Goal: Task Accomplishment & Management: Use online tool/utility

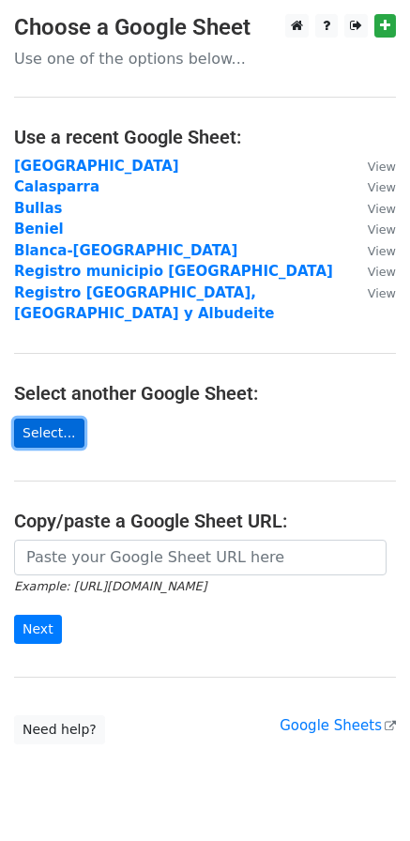
click at [50, 419] on link "Select..." at bounding box center [49, 433] width 70 height 29
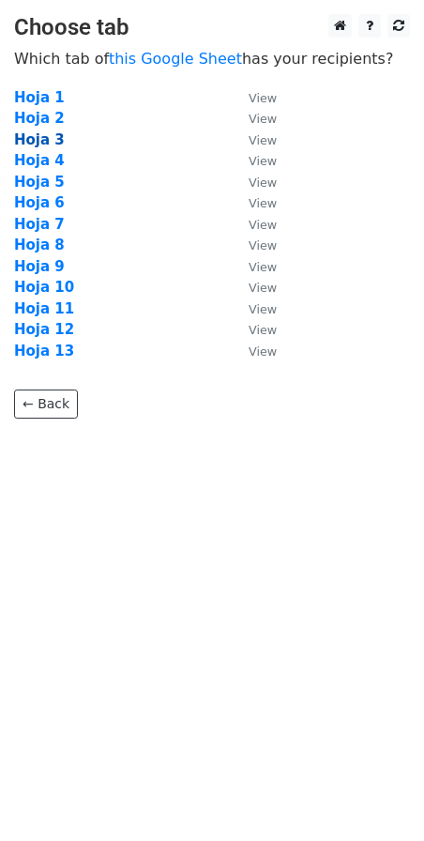
click at [48, 135] on strong "Hoja 3" at bounding box center [39, 139] width 51 height 17
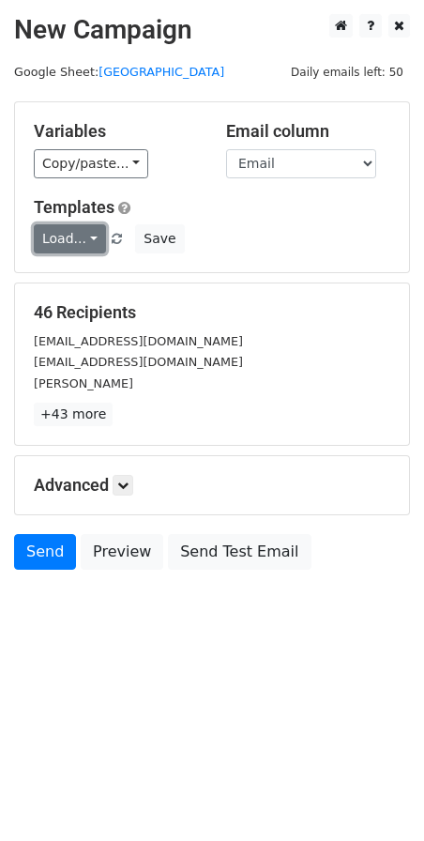
click at [60, 238] on link "Load..." at bounding box center [70, 238] width 72 height 29
click at [68, 277] on link "Mail servicios" at bounding box center [109, 282] width 148 height 30
click at [125, 482] on icon at bounding box center [122, 485] width 11 height 11
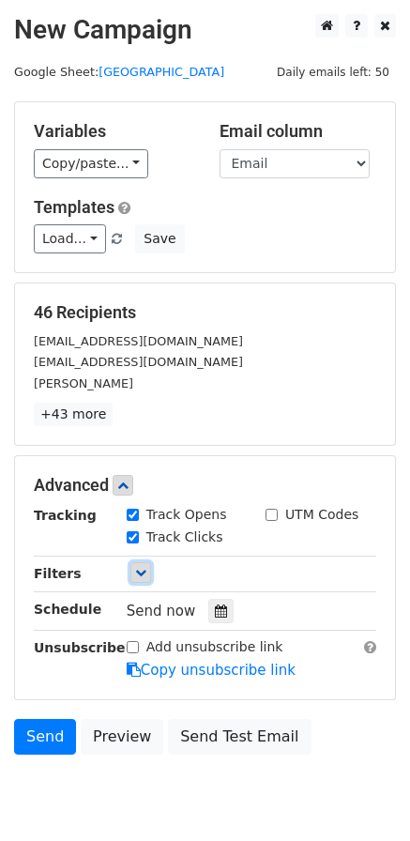
click at [138, 573] on icon at bounding box center [140, 572] width 11 height 11
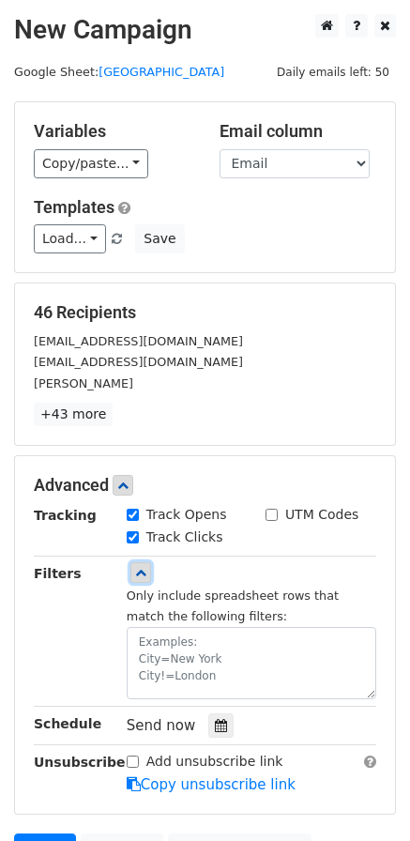
click at [138, 573] on icon at bounding box center [140, 572] width 11 height 11
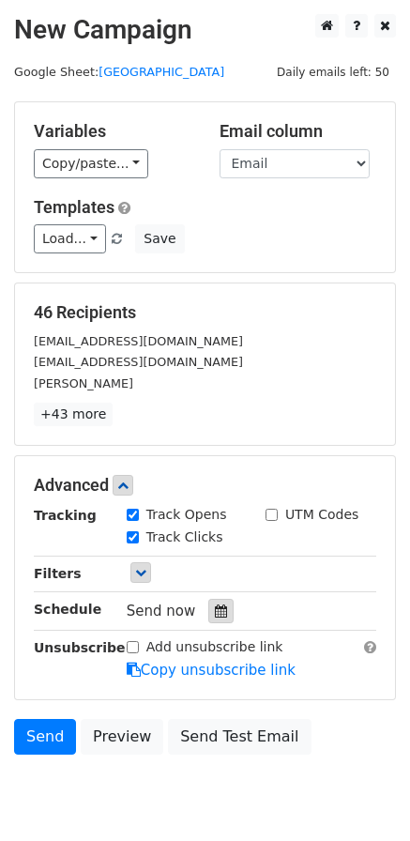
click at [215, 616] on icon at bounding box center [221, 611] width 12 height 13
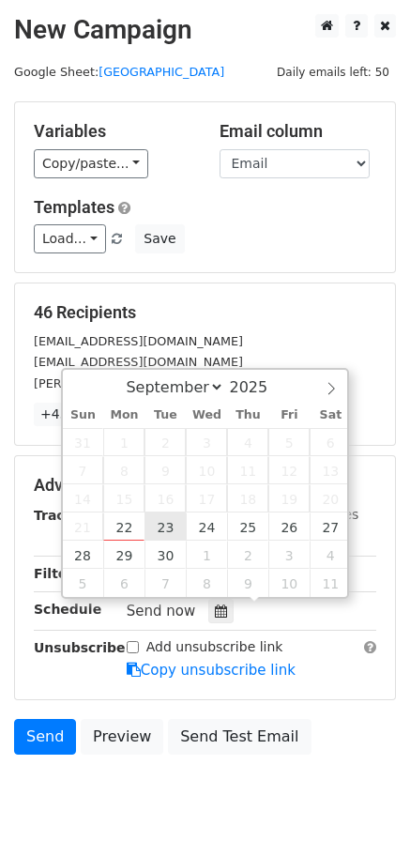
type input "2025-09-23 12:00"
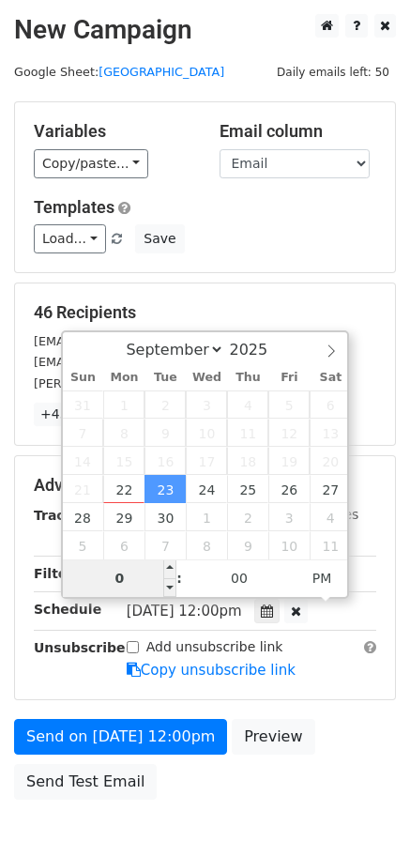
type input "06"
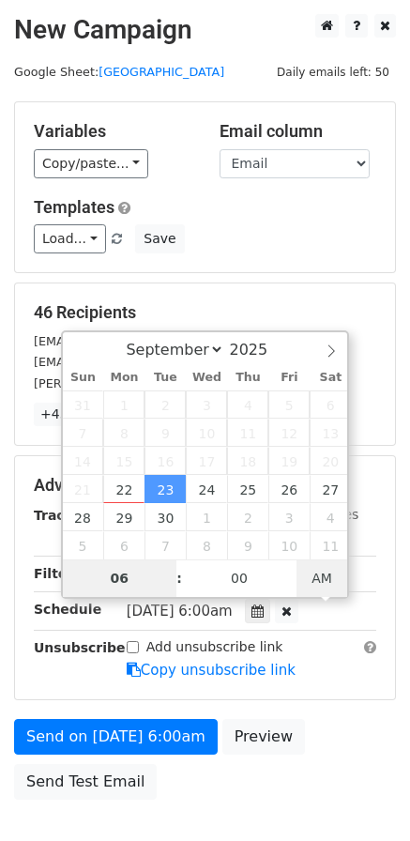
click at [322, 579] on span "AM" at bounding box center [323, 579] width 52 height 38
type input "2025-09-23 18:00"
click at [329, 577] on span "AM" at bounding box center [323, 579] width 52 height 38
type input "06"
type input "2025-09-23 06:00"
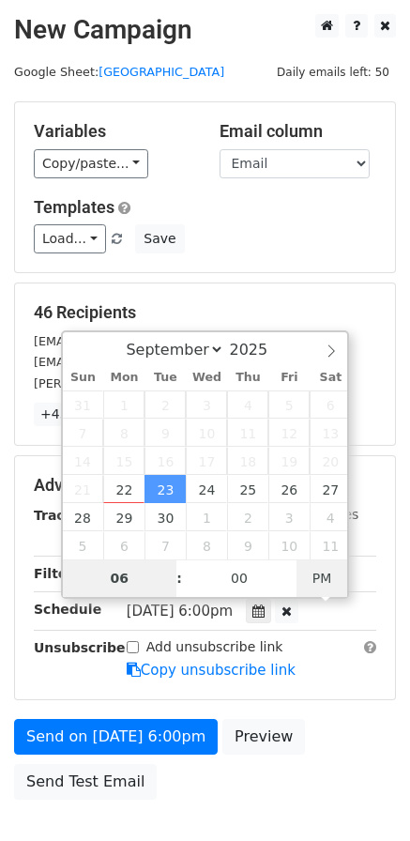
click at [330, 585] on span "PM" at bounding box center [323, 579] width 52 height 38
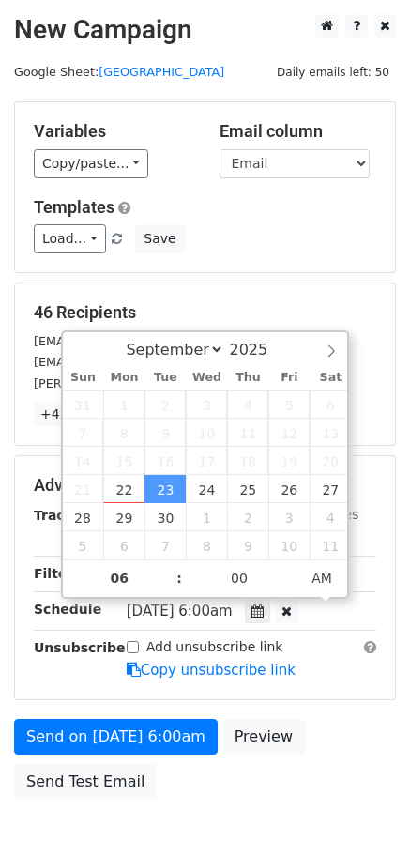
click at [407, 529] on main "New Campaign Daily emails left: 50 Google Sheet: Cartagena Variables Copy/paste…" at bounding box center [205, 411] width 410 height 795
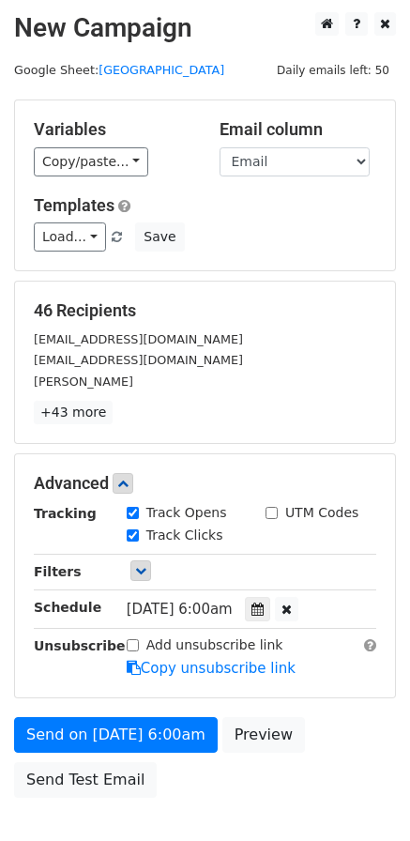
scroll to position [0, 0]
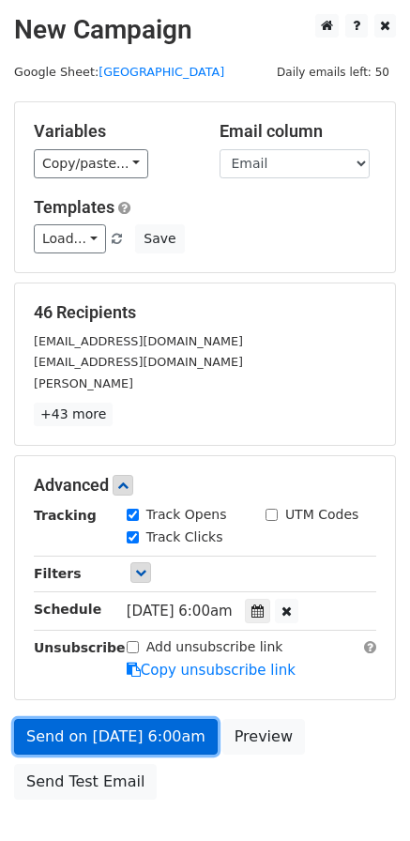
click at [190, 736] on link "Send on Sep 23 at 6:00am" at bounding box center [116, 737] width 204 height 36
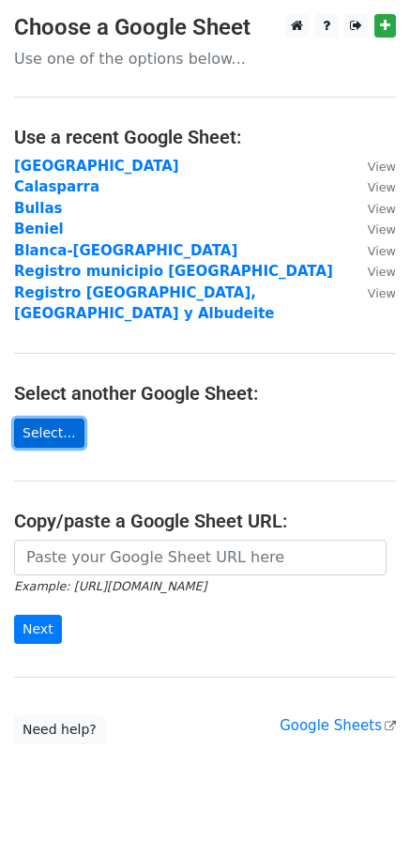
click at [54, 419] on link "Select..." at bounding box center [49, 433] width 70 height 29
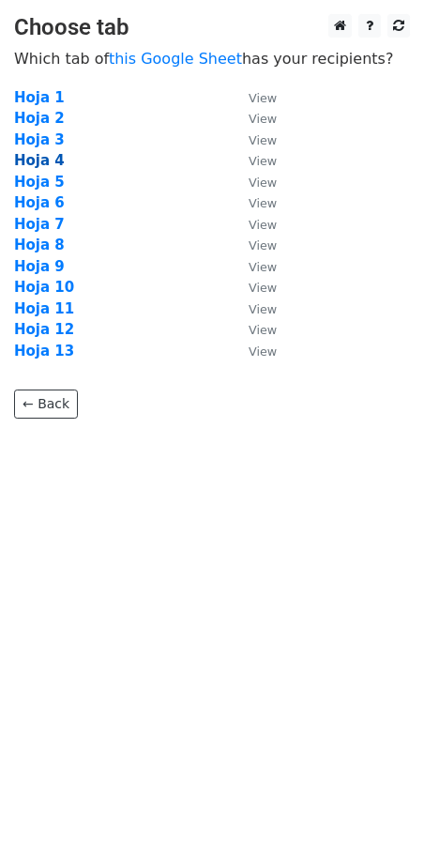
click at [52, 164] on strong "Hoja 4" at bounding box center [39, 160] width 51 height 17
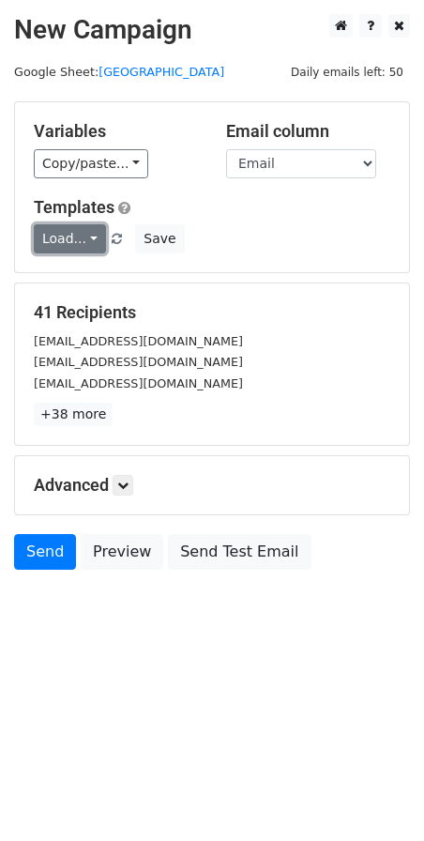
click at [66, 233] on link "Load..." at bounding box center [70, 238] width 72 height 29
click at [88, 271] on link "Mail servicios" at bounding box center [109, 282] width 148 height 30
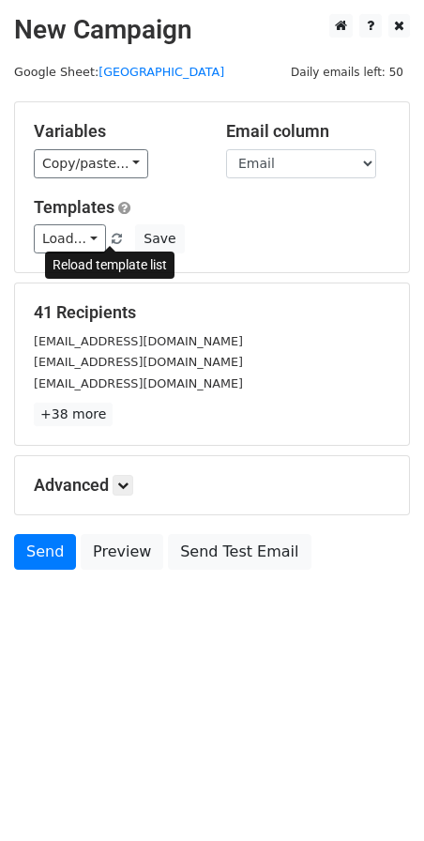
click at [112, 235] on span at bounding box center [117, 240] width 10 height 12
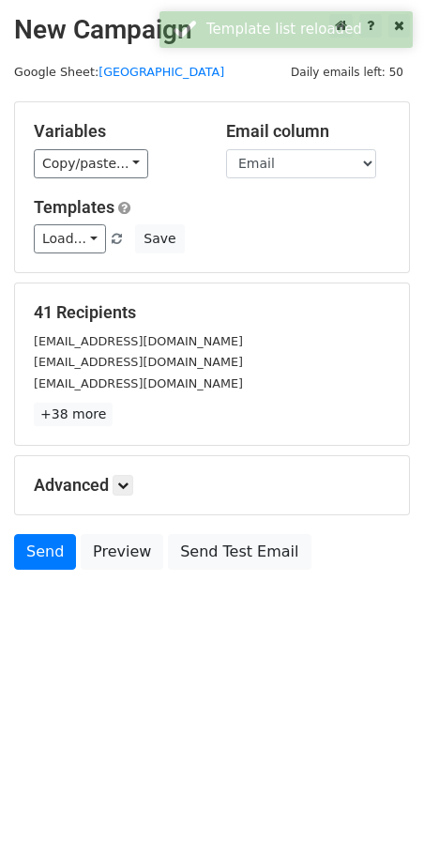
click at [215, 223] on div "Templates Load... Mail servicios Save" at bounding box center [212, 225] width 385 height 57
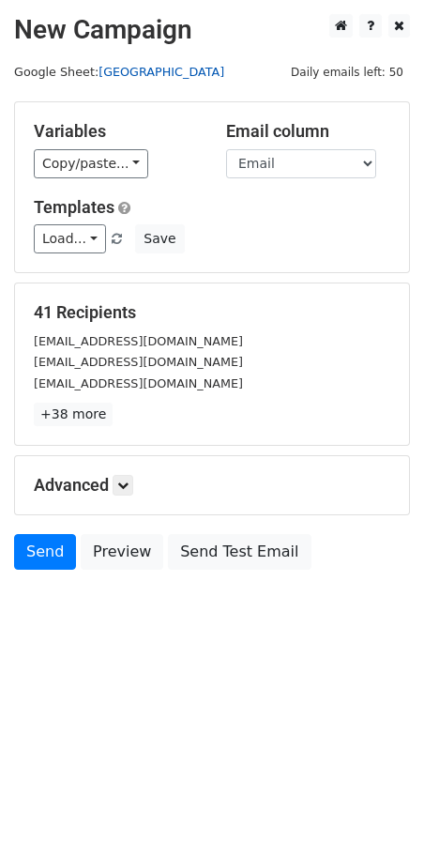
click at [112, 72] on link "Cartagena" at bounding box center [162, 72] width 126 height 14
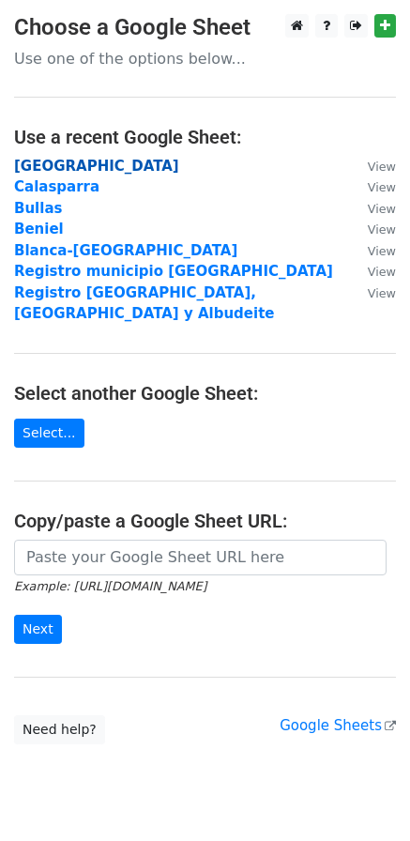
click at [67, 165] on strong "Cartagena" at bounding box center [96, 166] width 165 height 17
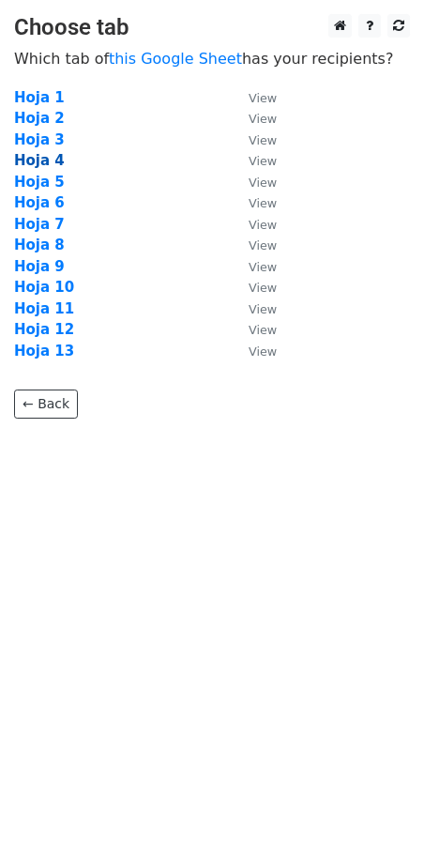
click at [41, 158] on strong "Hoja 4" at bounding box center [39, 160] width 51 height 17
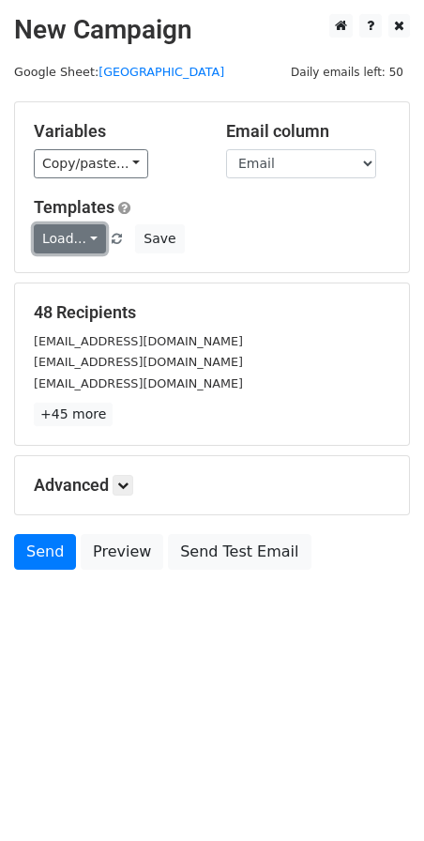
click at [94, 238] on link "Load..." at bounding box center [70, 238] width 72 height 29
click at [77, 280] on link "Mail servicios" at bounding box center [109, 282] width 148 height 30
click at [121, 489] on icon at bounding box center [122, 485] width 11 height 11
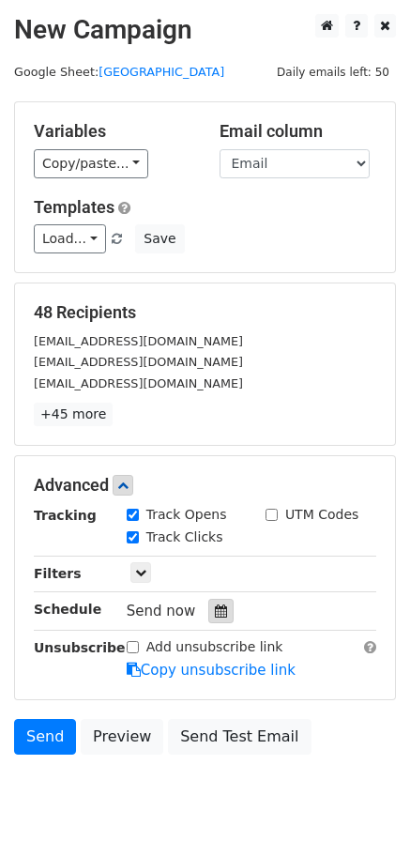
click at [215, 608] on icon at bounding box center [221, 611] width 12 height 13
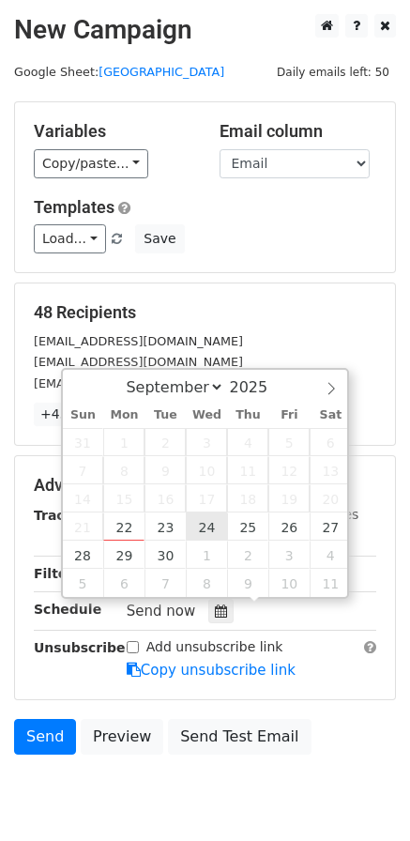
type input "2025-09-24 12:00"
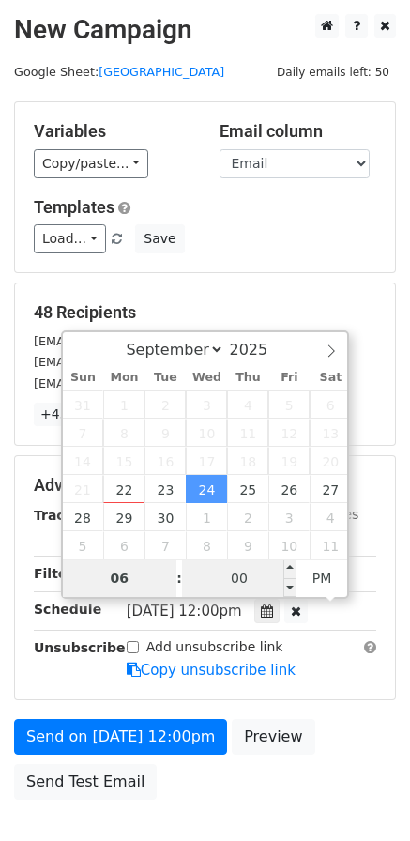
type input "06"
type input "2025-09-24 18:00"
click at [227, 579] on input "00" at bounding box center [239, 579] width 115 height 38
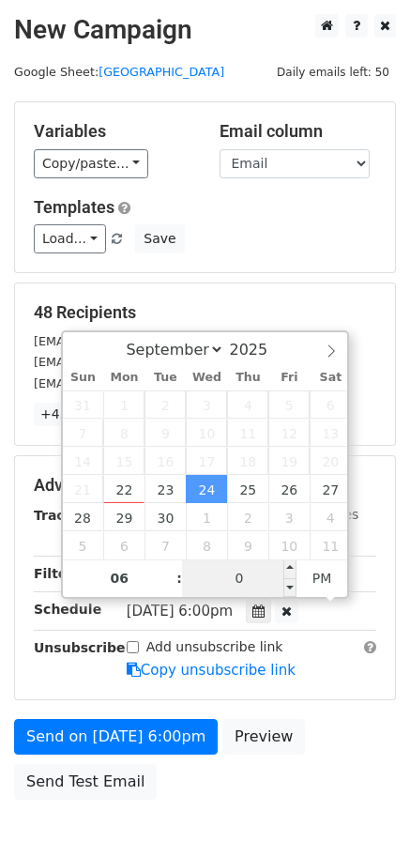
type input "05"
type input "2025-09-24 06:05"
click at [328, 582] on span "AM" at bounding box center [323, 579] width 52 height 38
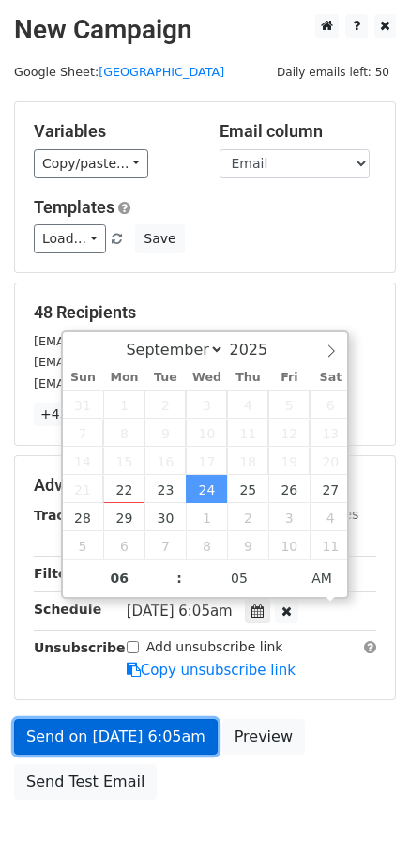
click at [105, 739] on link "Send on Sep 24 at 6:05am" at bounding box center [116, 737] width 204 height 36
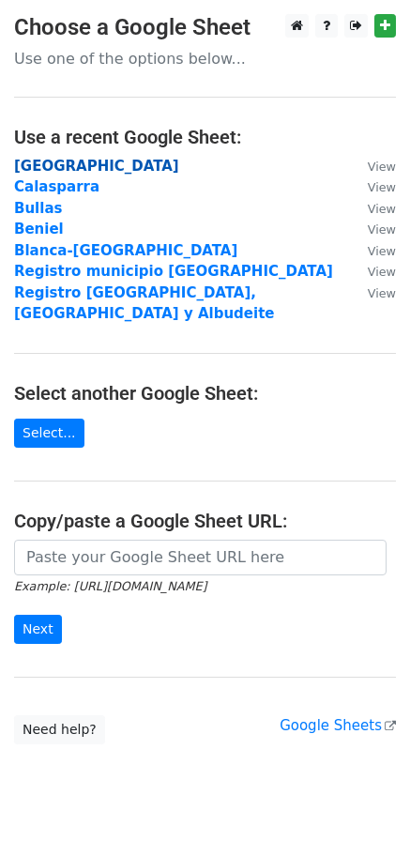
click at [68, 163] on strong "[GEOGRAPHIC_DATA]" at bounding box center [96, 166] width 165 height 17
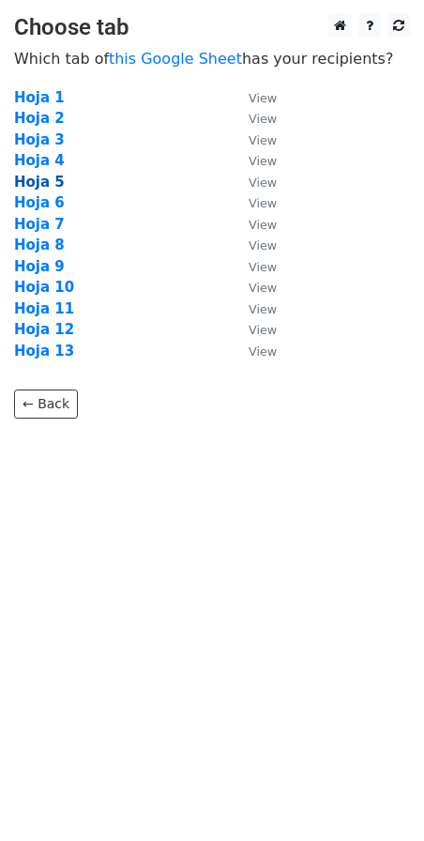
click at [44, 180] on strong "Hoja 5" at bounding box center [39, 182] width 51 height 17
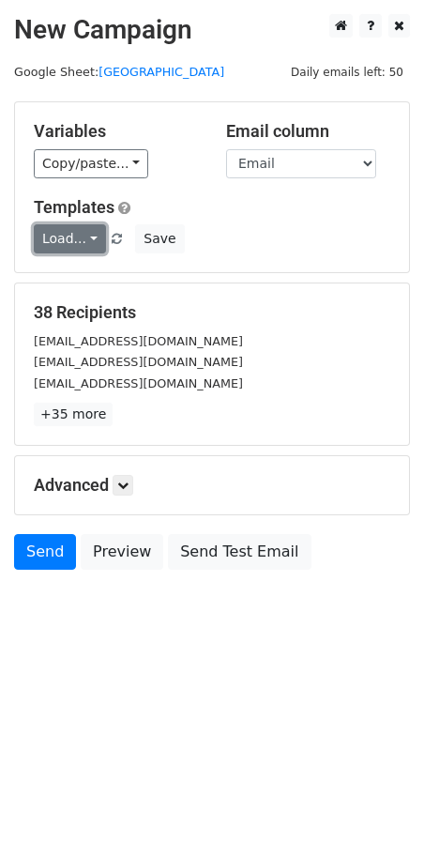
click at [58, 237] on link "Load..." at bounding box center [70, 238] width 72 height 29
click at [75, 271] on link "Mail servicios" at bounding box center [109, 282] width 148 height 30
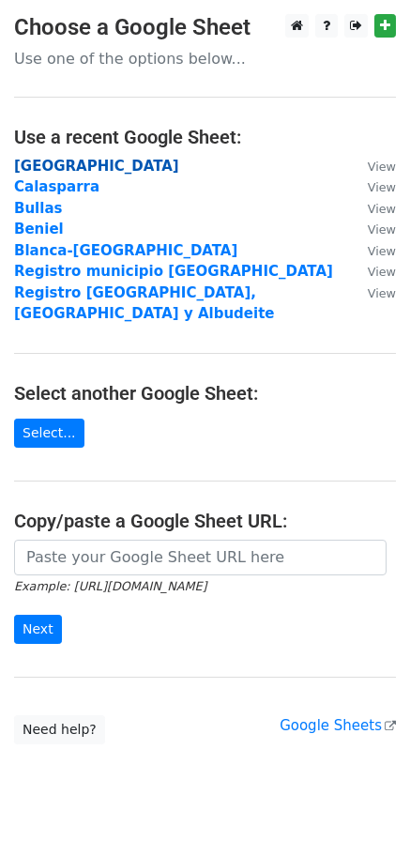
click at [71, 163] on strong "Cartagena" at bounding box center [96, 166] width 165 height 17
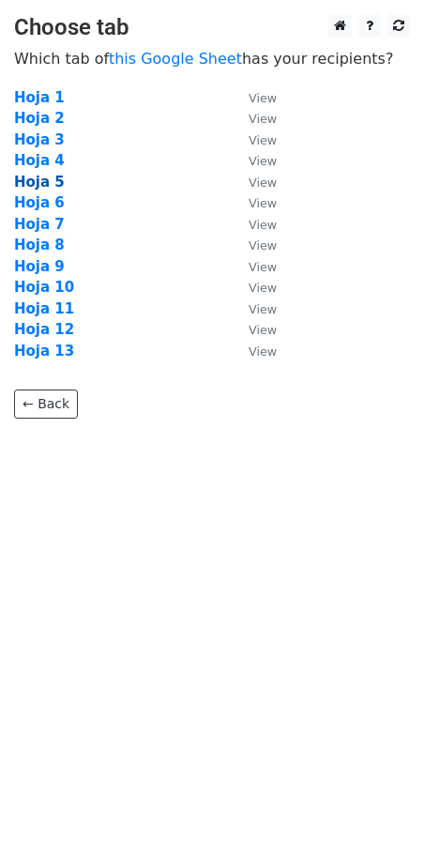
click at [52, 177] on strong "Hoja 5" at bounding box center [39, 182] width 51 height 17
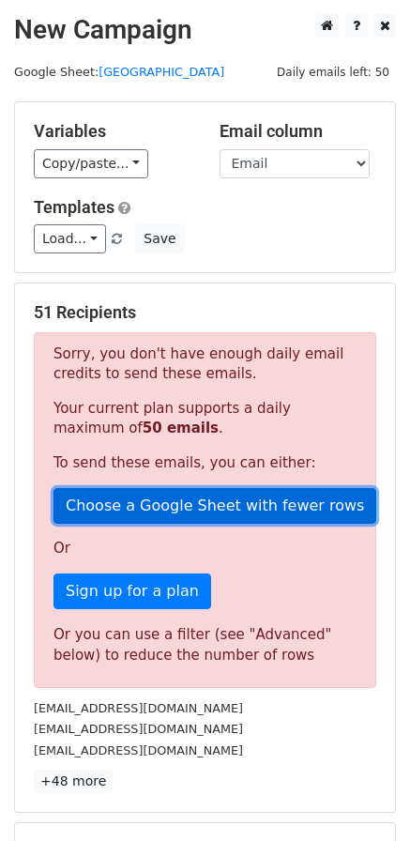
click at [185, 515] on link "Choose a Google Sheet with fewer rows" at bounding box center [215, 506] width 323 height 36
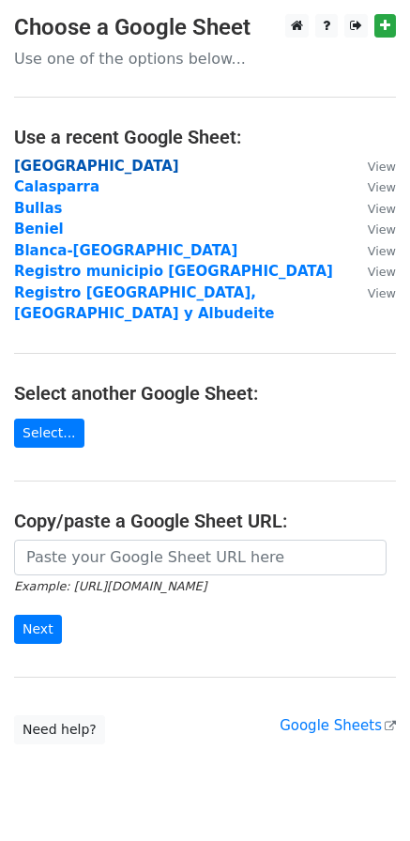
click at [55, 168] on strong "Cartagena" at bounding box center [96, 166] width 165 height 17
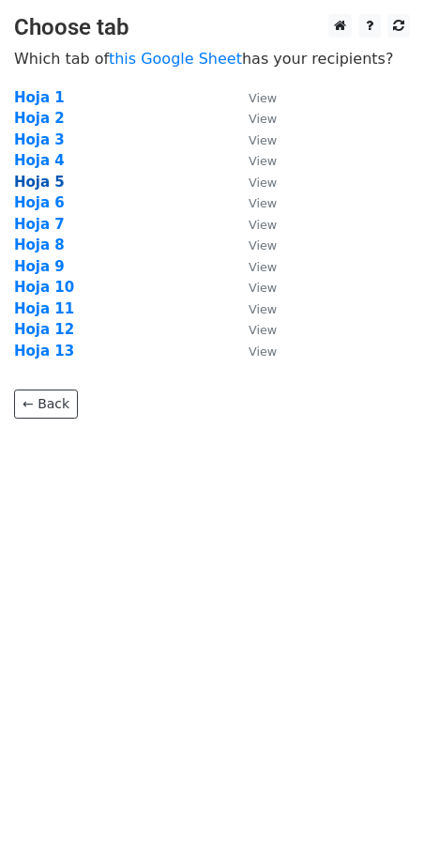
click at [51, 184] on strong "Hoja 5" at bounding box center [39, 182] width 51 height 17
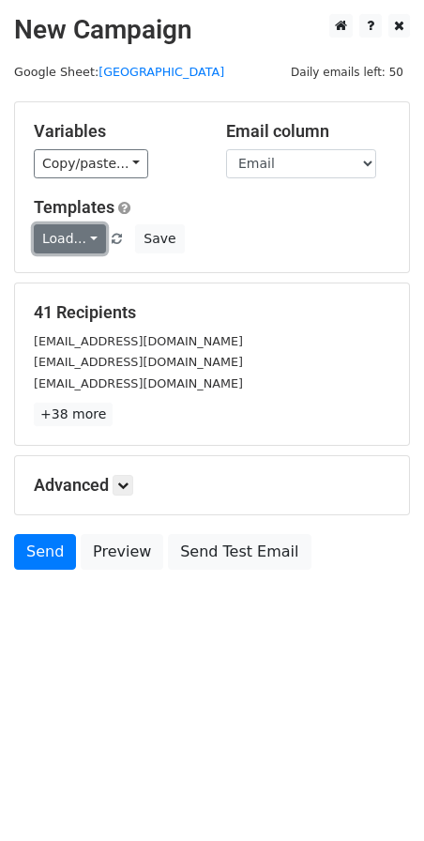
click at [81, 242] on link "Load..." at bounding box center [70, 238] width 72 height 29
click at [86, 279] on link "Mail servicios" at bounding box center [109, 282] width 148 height 30
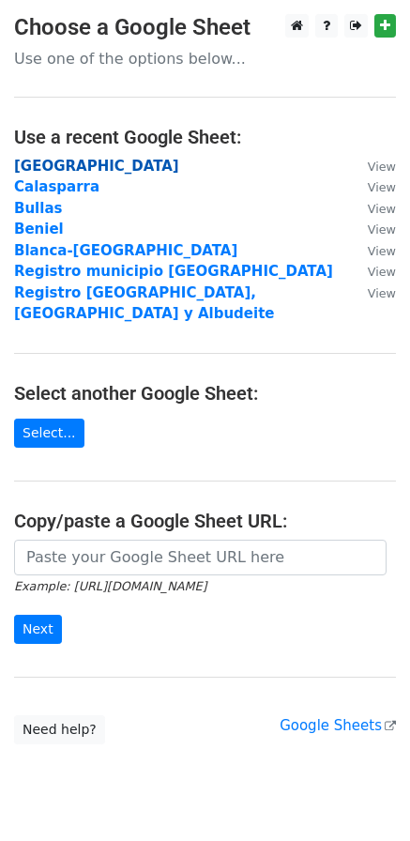
click at [66, 159] on strong "Cartagena" at bounding box center [96, 166] width 165 height 17
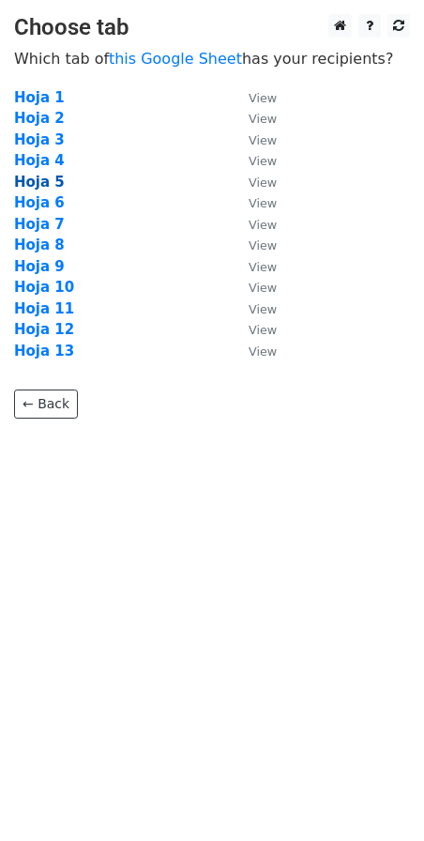
click at [42, 183] on strong "Hoja 5" at bounding box center [39, 182] width 51 height 17
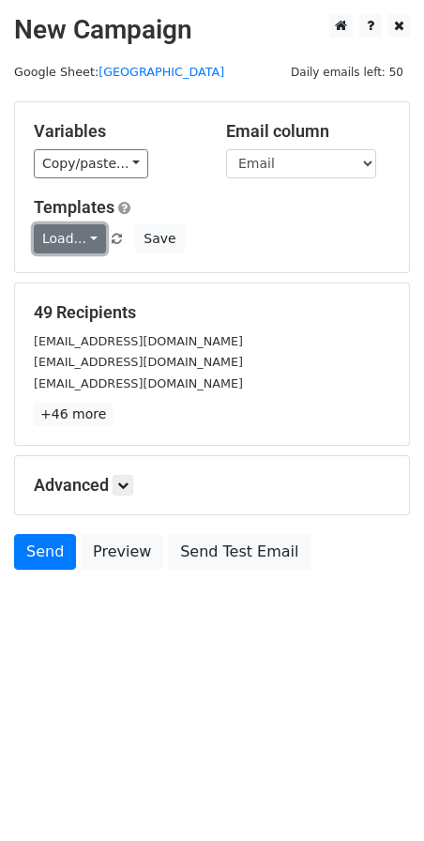
click at [86, 245] on link "Load..." at bounding box center [70, 238] width 72 height 29
click at [88, 274] on link "Mail servicios" at bounding box center [109, 282] width 148 height 30
click at [129, 490] on icon at bounding box center [122, 485] width 11 height 11
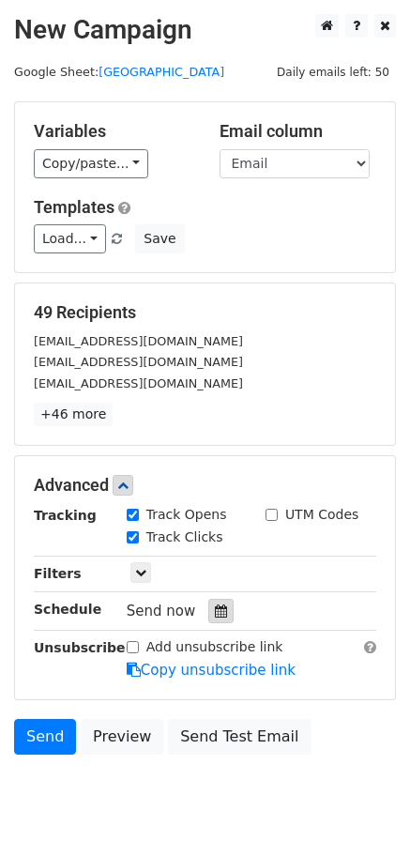
click at [215, 607] on icon at bounding box center [221, 611] width 12 height 13
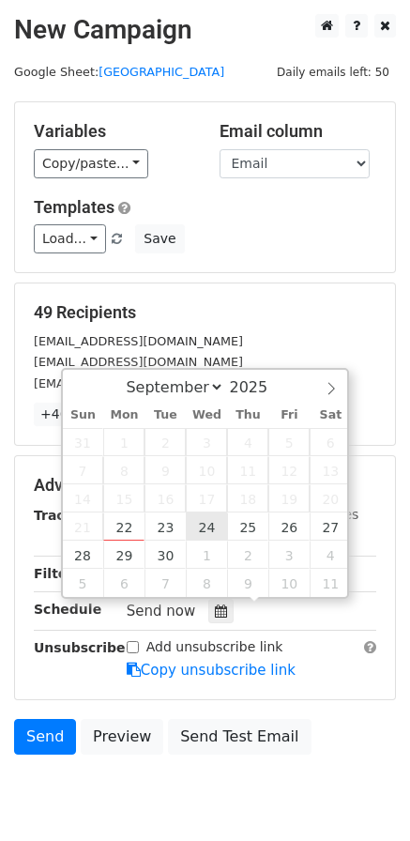
type input "2025-09-24 12:00"
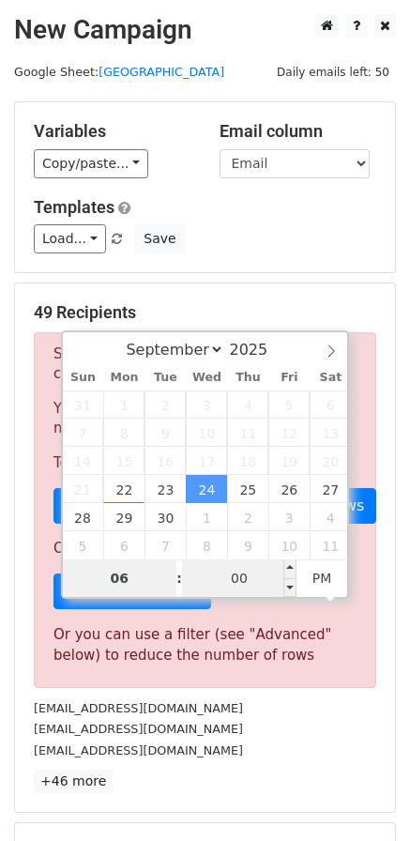
type input "06"
type input "2025-09-24 18:00"
click at [233, 578] on input "00" at bounding box center [239, 579] width 115 height 38
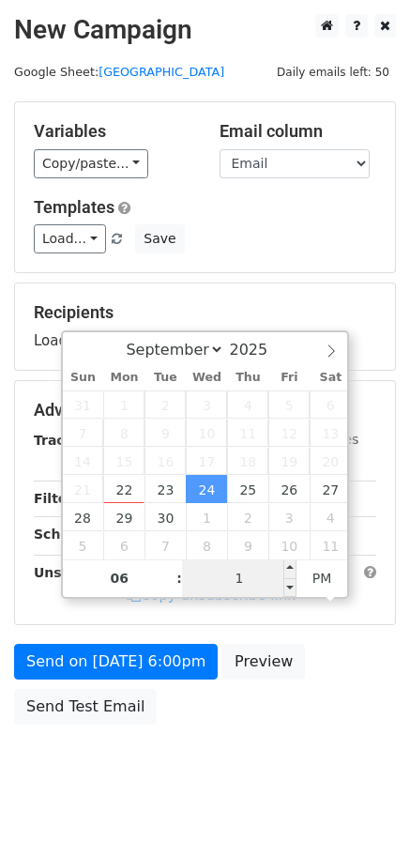
type input "10"
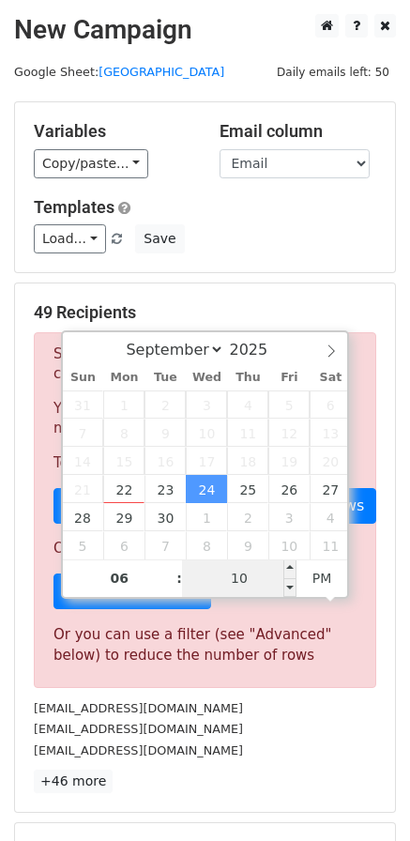
type input "2025-09-24 18:10"
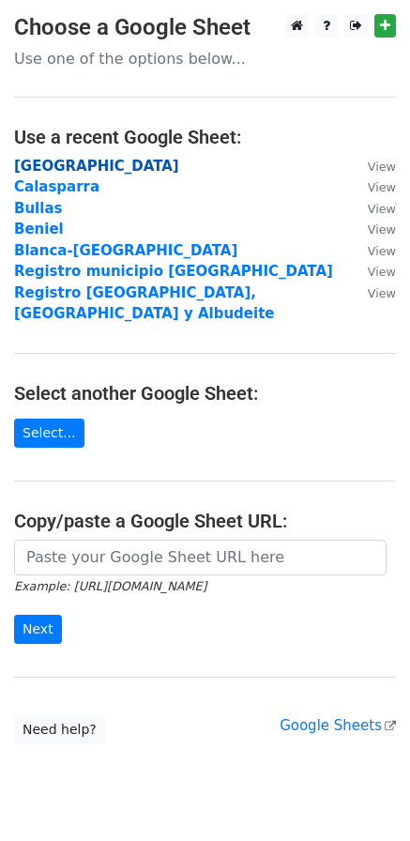
click at [41, 169] on strong "[GEOGRAPHIC_DATA]" at bounding box center [96, 166] width 165 height 17
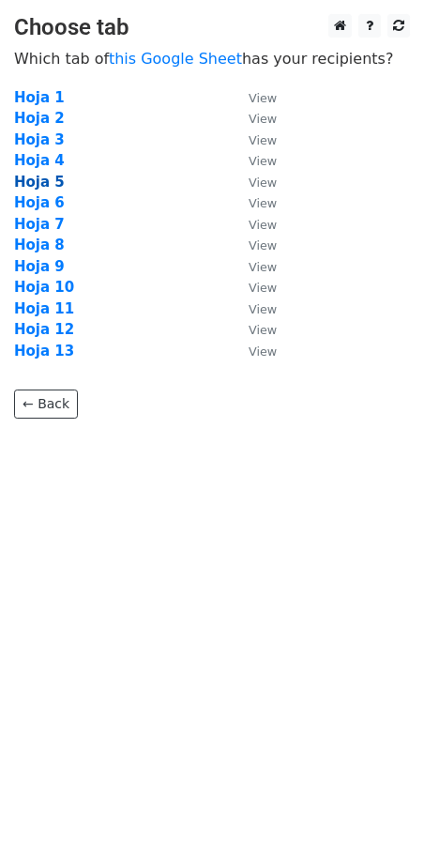
click at [35, 184] on strong "Hoja 5" at bounding box center [39, 182] width 51 height 17
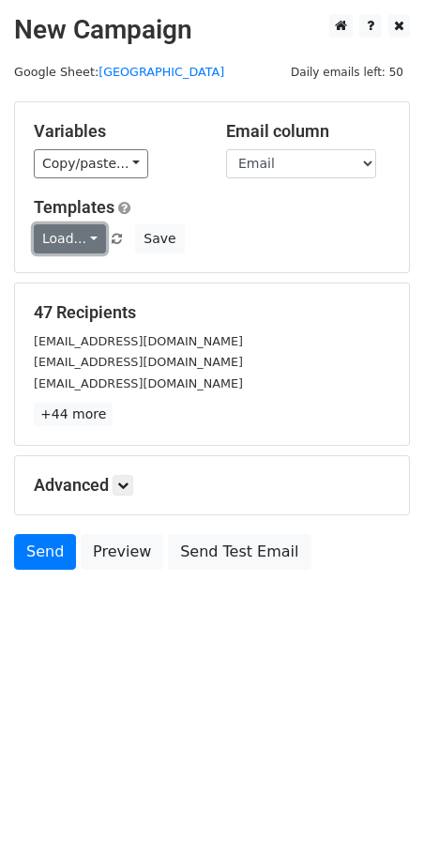
click at [58, 235] on link "Load..." at bounding box center [70, 238] width 72 height 29
click at [76, 267] on link "Mail servicios" at bounding box center [109, 282] width 148 height 30
click at [126, 483] on icon at bounding box center [122, 485] width 11 height 11
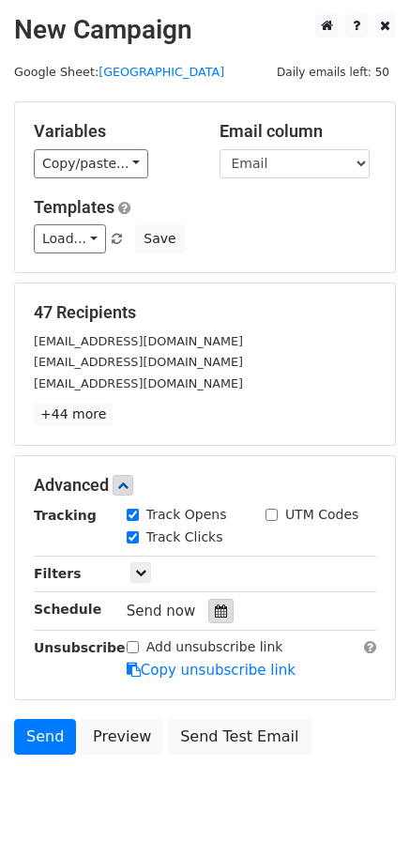
click at [215, 610] on icon at bounding box center [221, 611] width 12 height 13
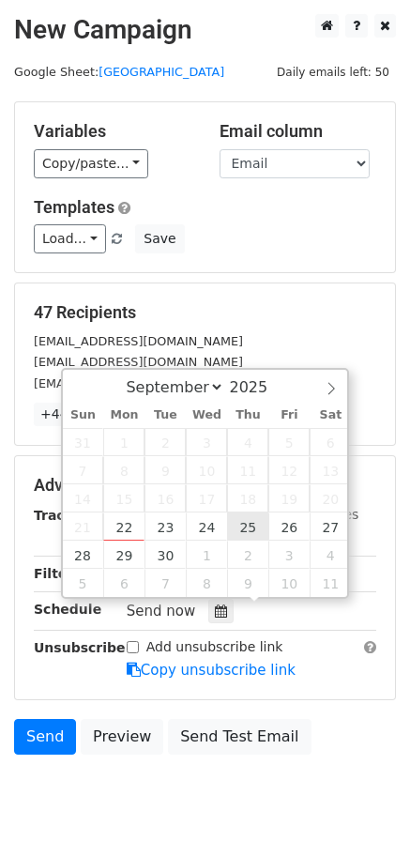
type input "[DATE] 12:00"
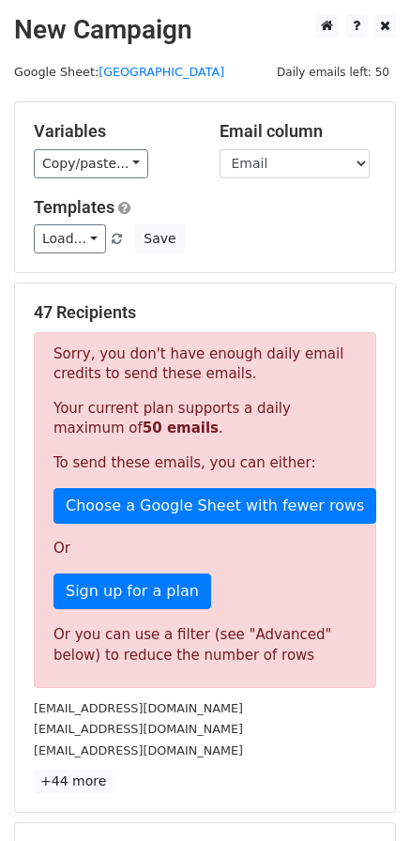
click at [206, 299] on div "47 Recipients Sorry, you don't have enough daily email credits to send these em…" at bounding box center [205, 548] width 380 height 529
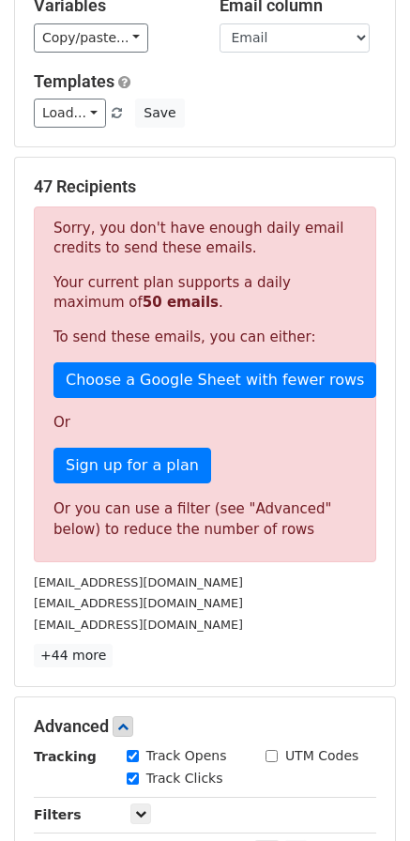
scroll to position [0, 0]
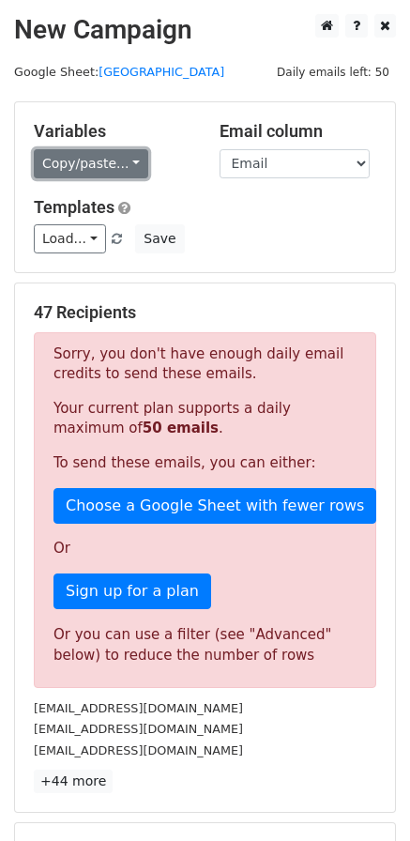
click at [112, 172] on link "Copy/paste..." at bounding box center [91, 163] width 115 height 29
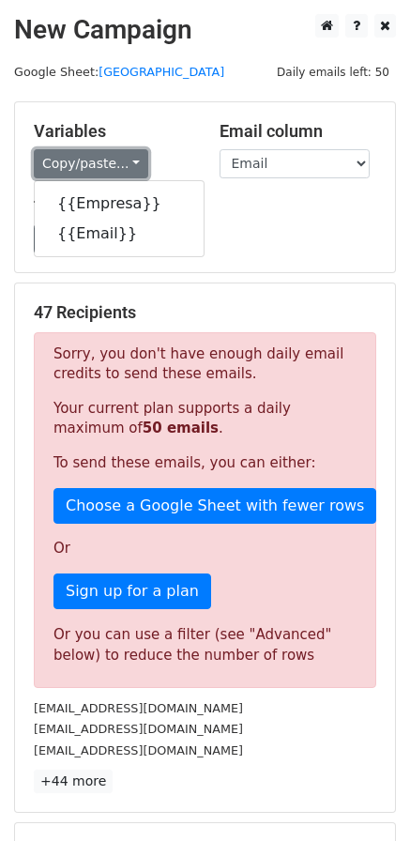
click at [112, 172] on link "Copy/paste..." at bounding box center [91, 163] width 115 height 29
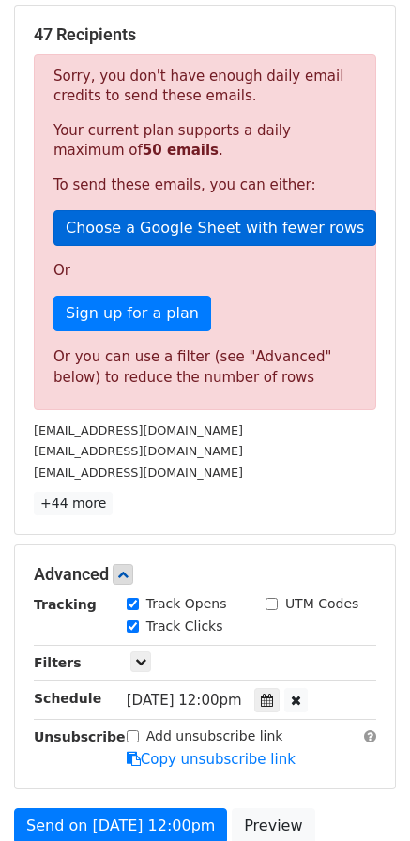
scroll to position [282, 0]
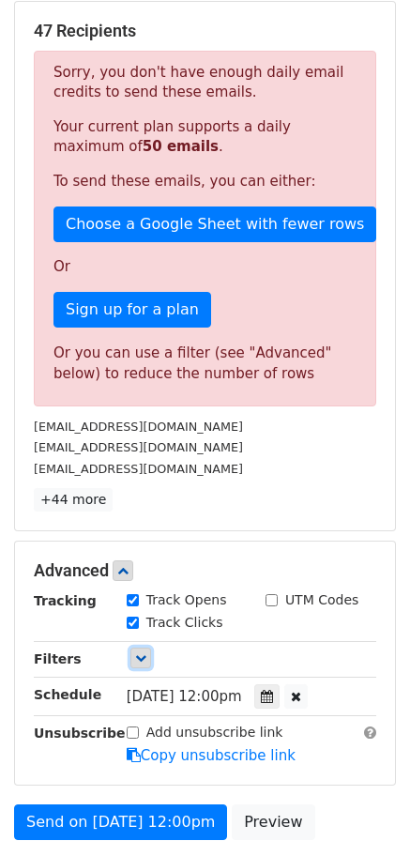
click at [139, 661] on icon at bounding box center [140, 657] width 11 height 11
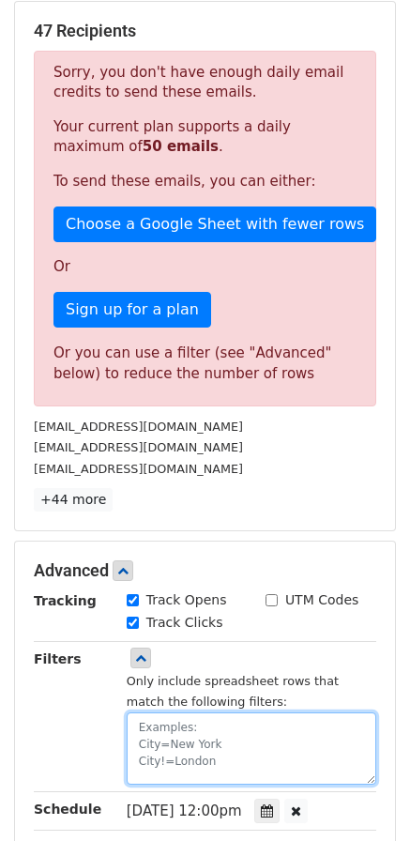
click at [169, 731] on textarea at bounding box center [252, 749] width 250 height 72
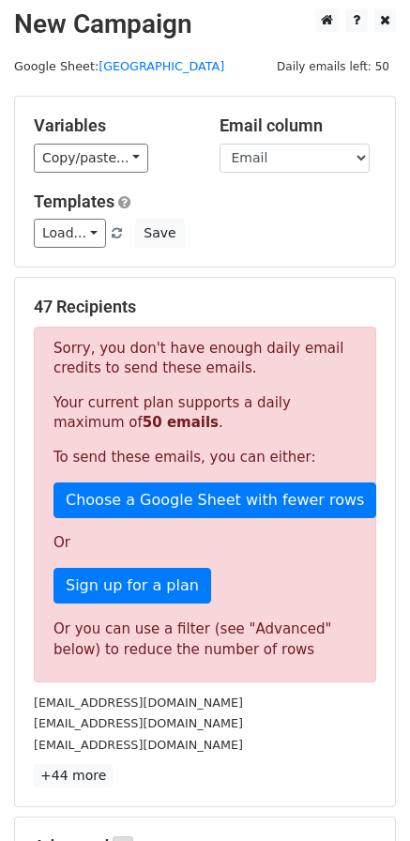
scroll to position [0, 0]
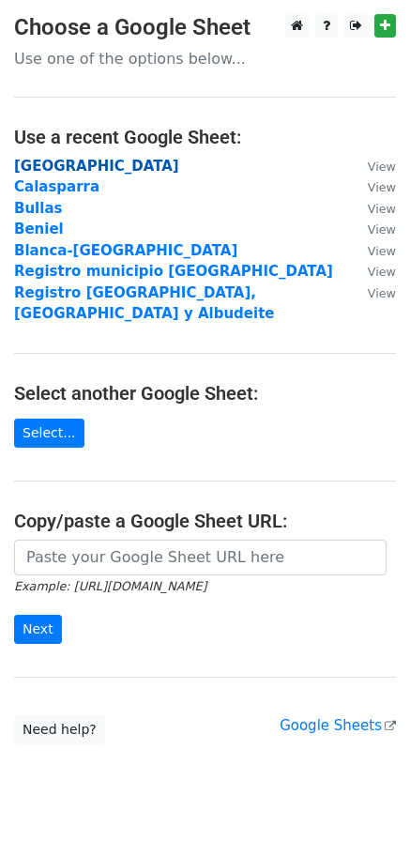
click at [55, 160] on strong "[GEOGRAPHIC_DATA]" at bounding box center [96, 166] width 165 height 17
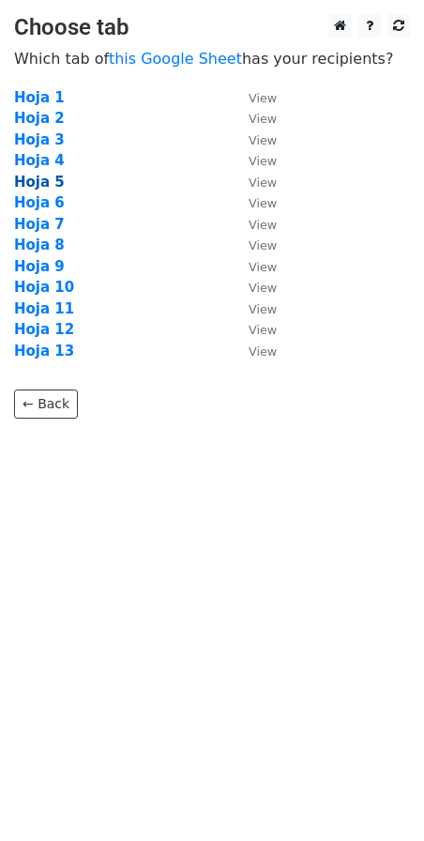
click at [45, 182] on strong "Hoja 5" at bounding box center [39, 182] width 51 height 17
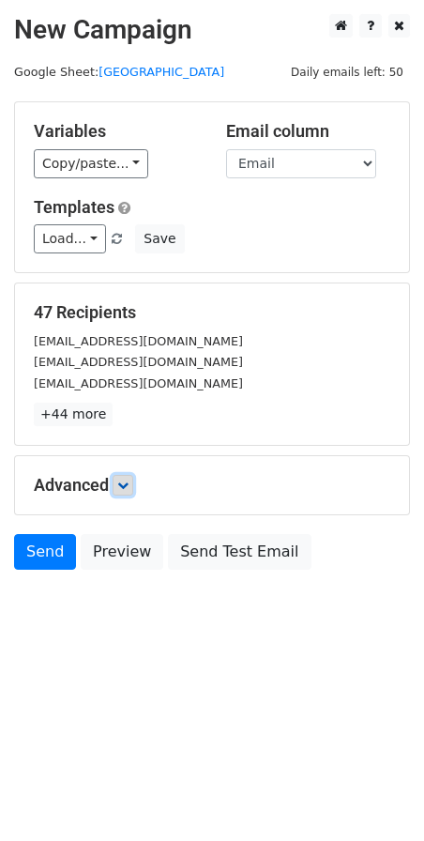
click at [122, 488] on icon at bounding box center [122, 485] width 11 height 11
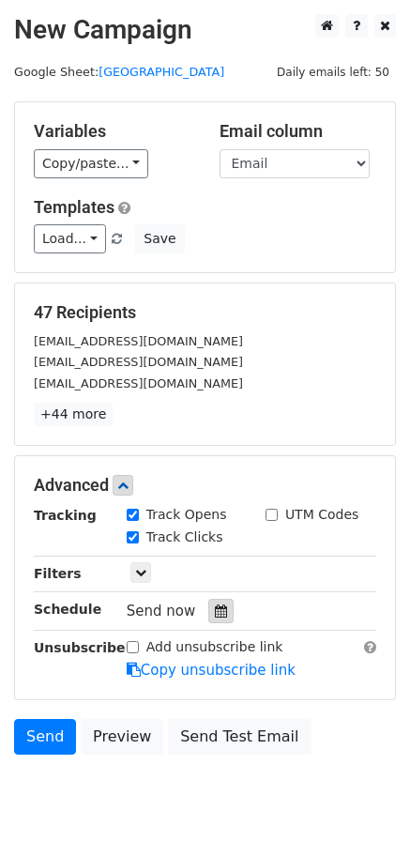
click at [208, 619] on div at bounding box center [220, 611] width 25 height 24
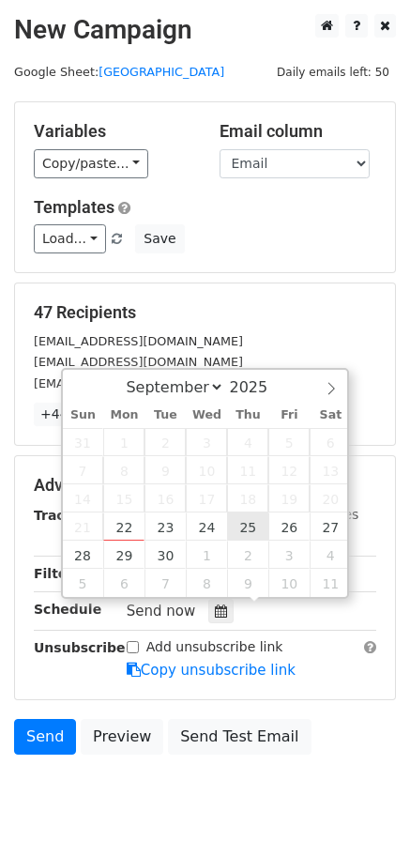
type input "2025-09-25 12:00"
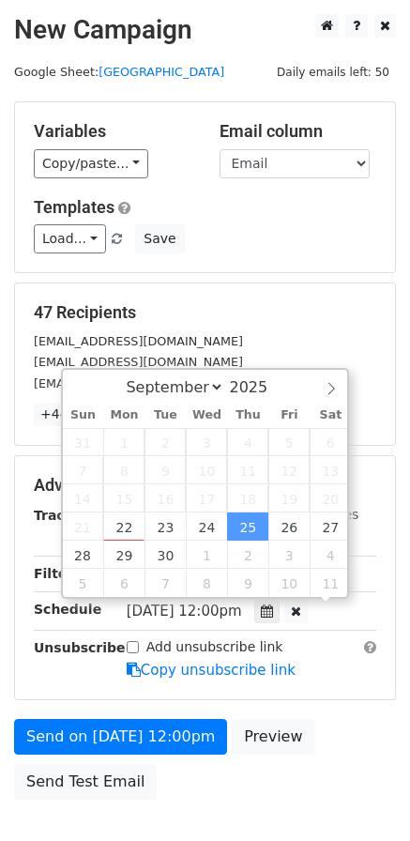
scroll to position [1, 0]
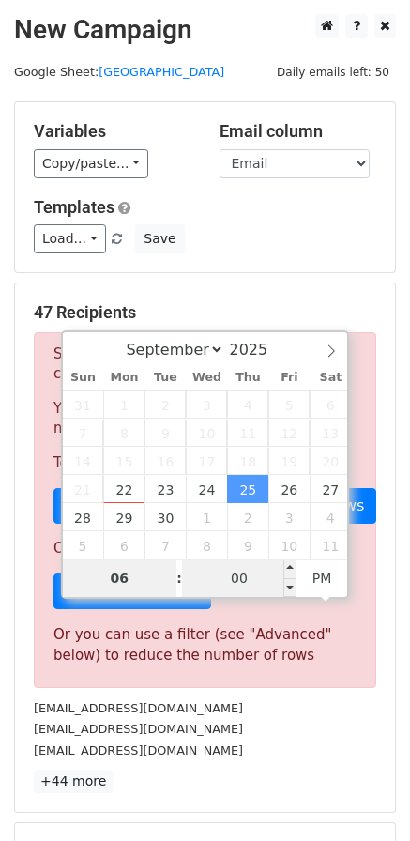
type input "06"
type input "2025-09-25 18:00"
click at [258, 575] on input "00" at bounding box center [239, 579] width 115 height 38
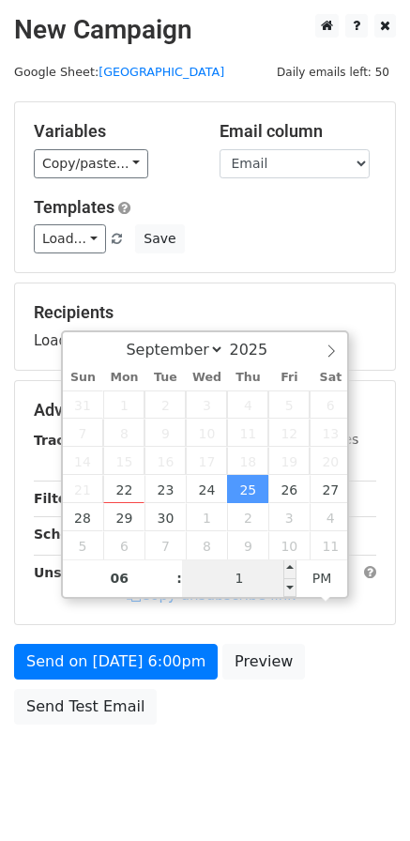
type input "10"
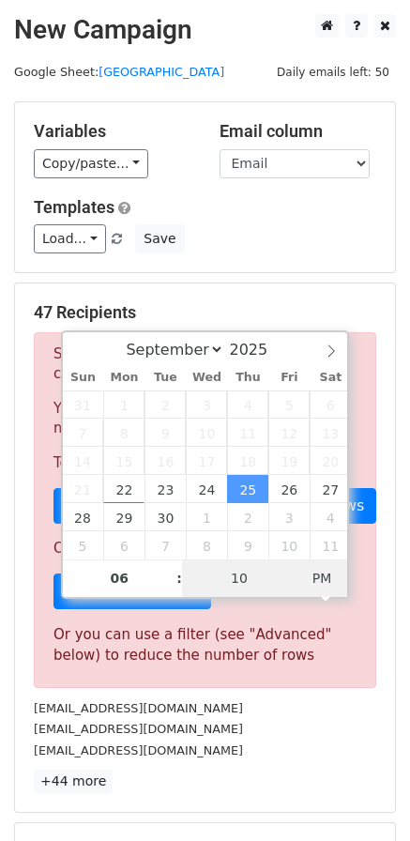
type input "2025-09-25 06:10"
click at [327, 576] on span "PM" at bounding box center [323, 579] width 52 height 38
type input "15"
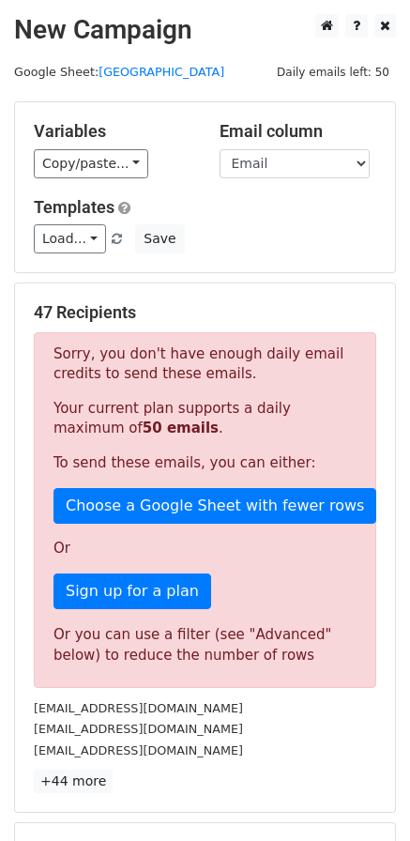
click at [313, 732] on div "[EMAIL_ADDRESS][DOMAIN_NAME]" at bounding box center [205, 729] width 371 height 22
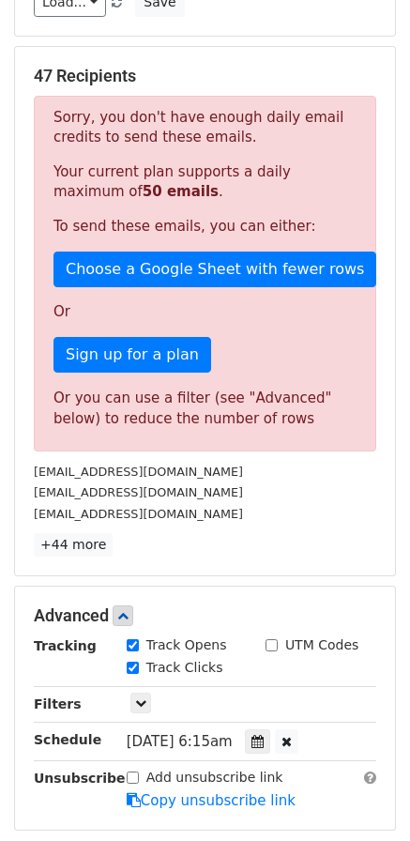
scroll to position [282, 0]
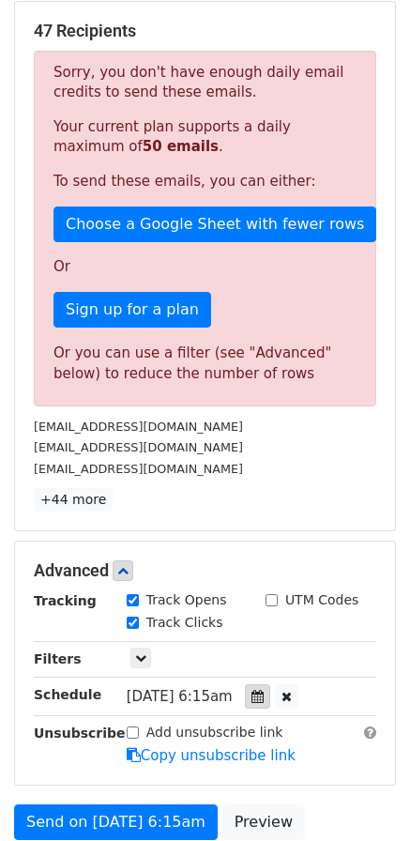
click at [264, 697] on icon at bounding box center [258, 696] width 12 height 13
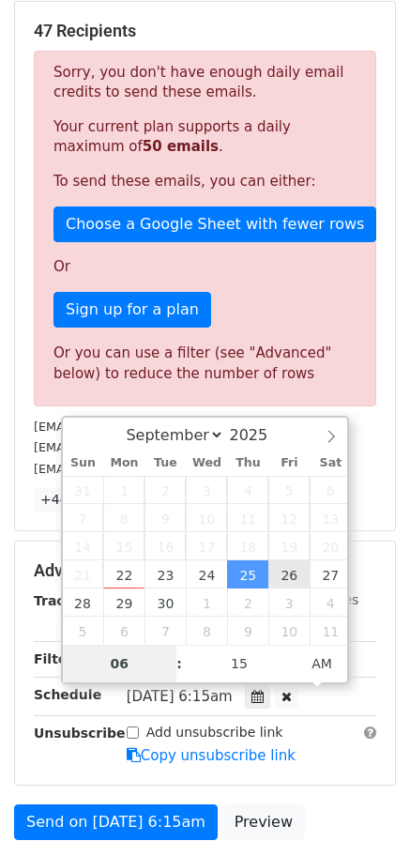
type input "2025-09-26 06:15"
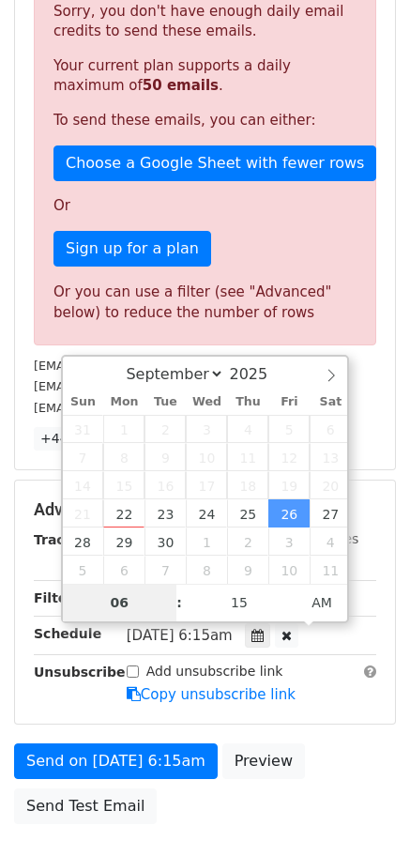
scroll to position [376, 0]
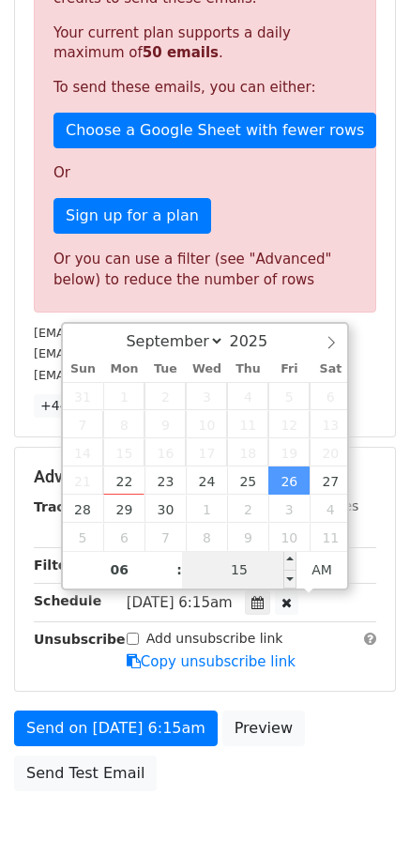
click at [266, 565] on input "15" at bounding box center [239, 570] width 115 height 38
type input "20"
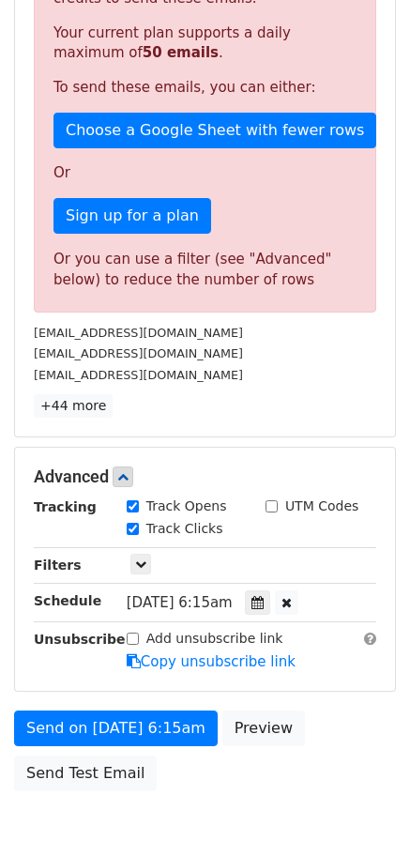
type input "2025-09-26 06:20"
click at [336, 659] on div "Add unsubscribe link Copy unsubscribe link" at bounding box center [252, 650] width 278 height 43
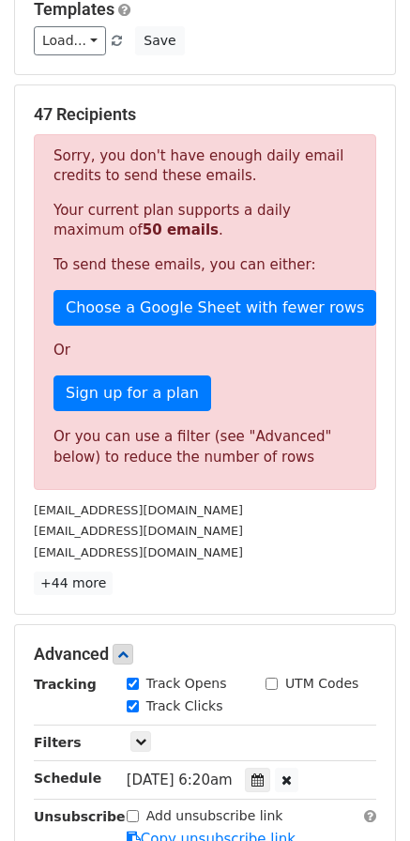
scroll to position [282, 0]
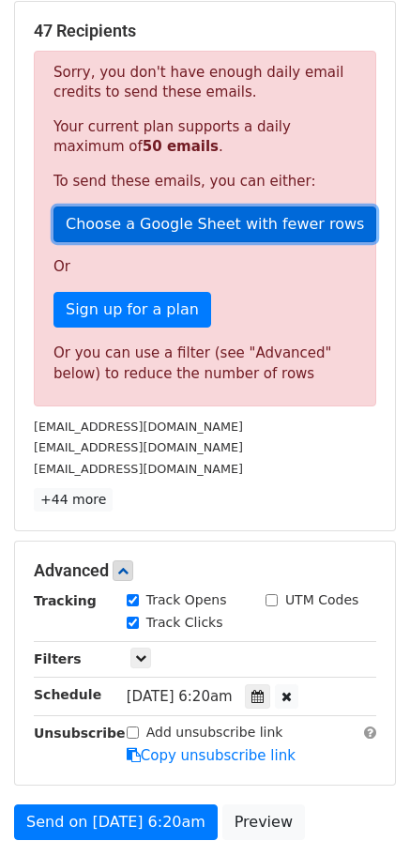
click at [138, 225] on link "Choose a Google Sheet with fewer rows" at bounding box center [215, 225] width 323 height 36
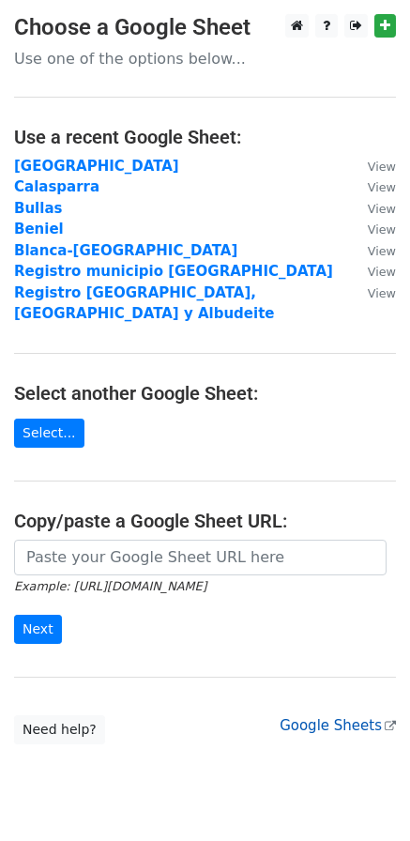
click at [346, 717] on link "Google Sheets" at bounding box center [338, 725] width 116 height 17
click at [47, 160] on strong "[GEOGRAPHIC_DATA]" at bounding box center [96, 166] width 165 height 17
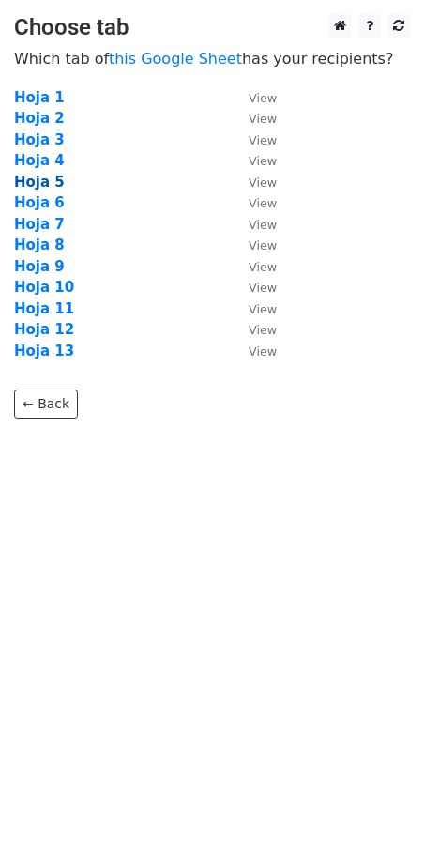
click at [46, 179] on strong "Hoja 5" at bounding box center [39, 182] width 51 height 17
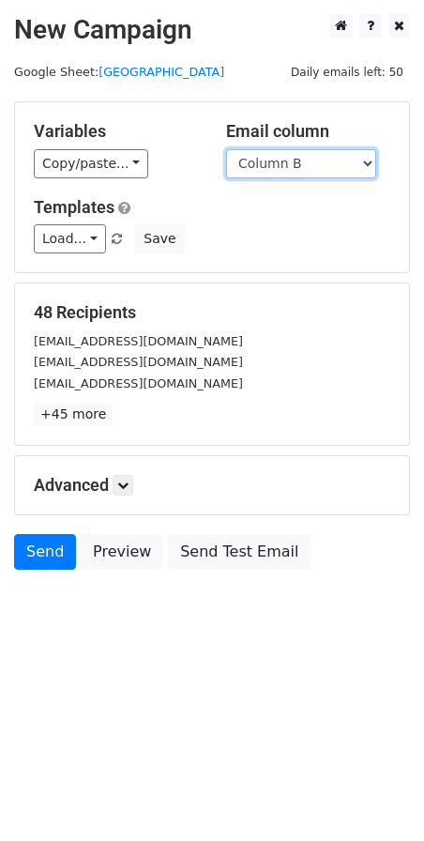
click at [268, 161] on select "Column A Column B" at bounding box center [301, 163] width 150 height 29
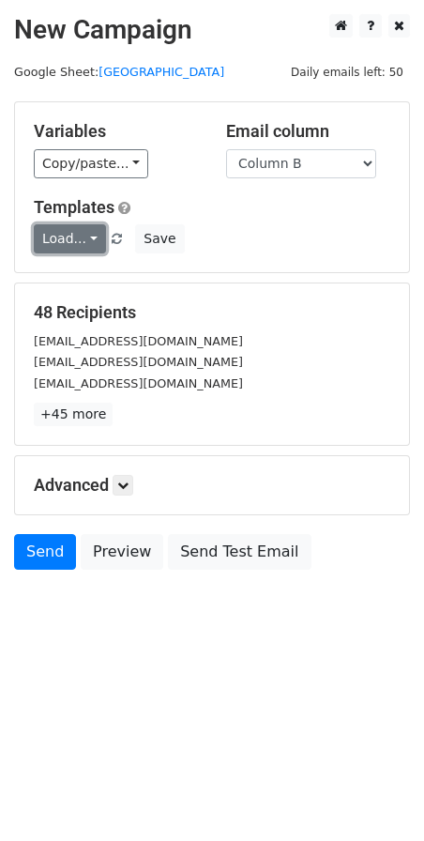
click at [89, 238] on link "Load..." at bounding box center [70, 238] width 72 height 29
click at [91, 272] on link "Mail servicios" at bounding box center [109, 282] width 148 height 30
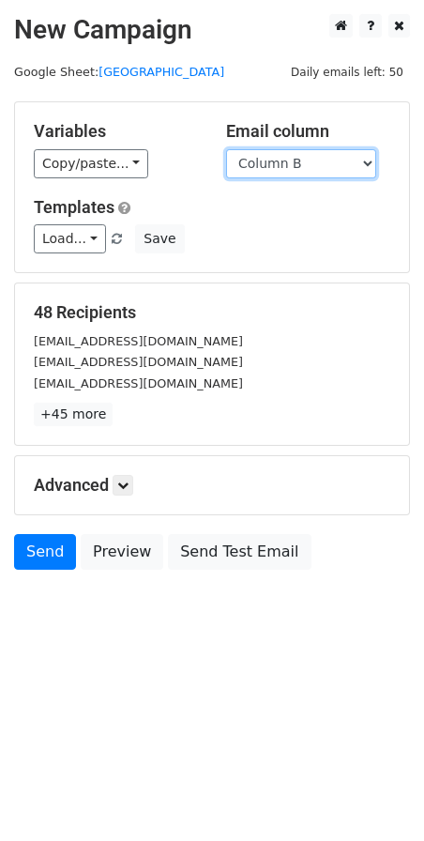
click at [253, 163] on select "Column A Column B" at bounding box center [301, 163] width 150 height 29
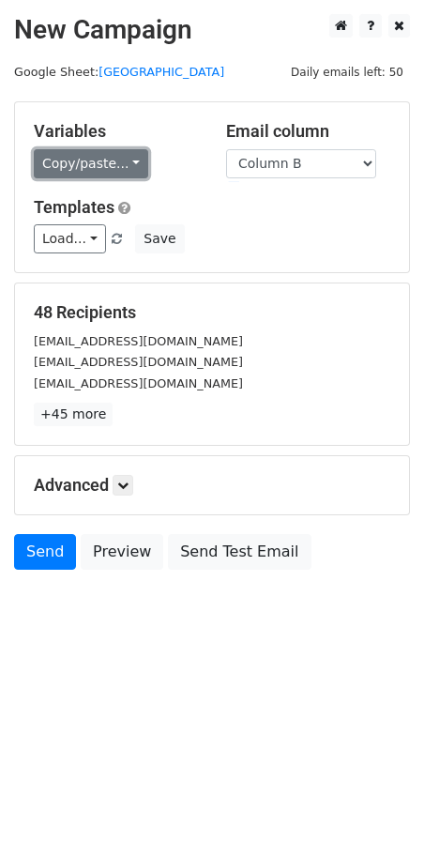
click at [112, 170] on link "Copy/paste..." at bounding box center [91, 163] width 115 height 29
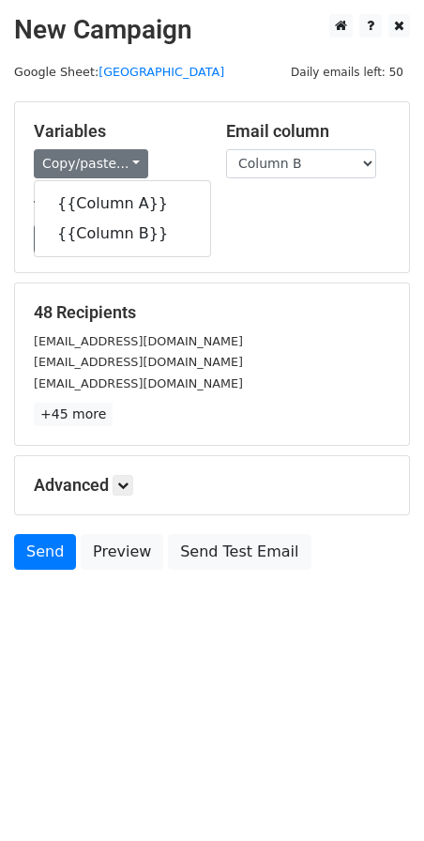
click at [222, 202] on h5 "Templates" at bounding box center [212, 207] width 357 height 21
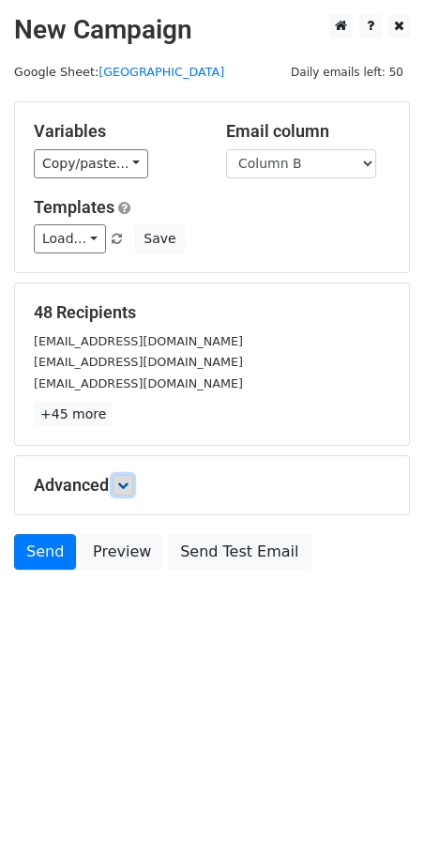
click at [119, 483] on link at bounding box center [123, 485] width 21 height 21
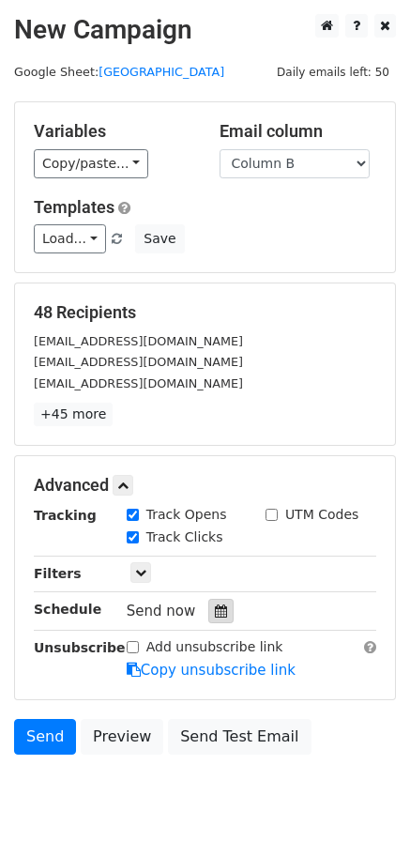
click at [215, 613] on icon at bounding box center [221, 611] width 12 height 13
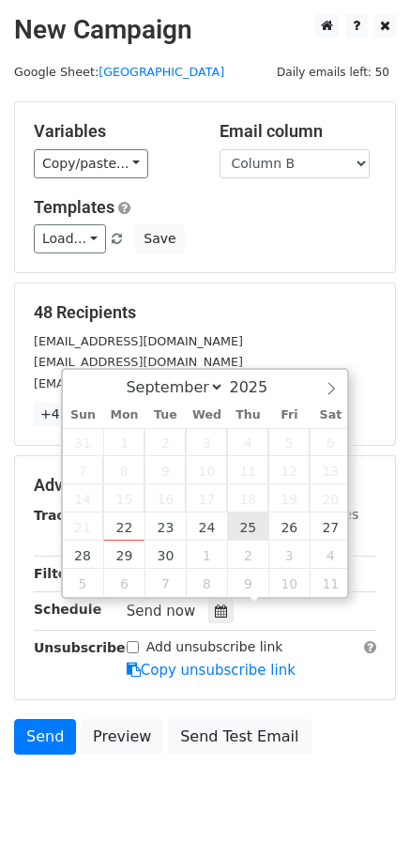
type input "[DATE] 12:00"
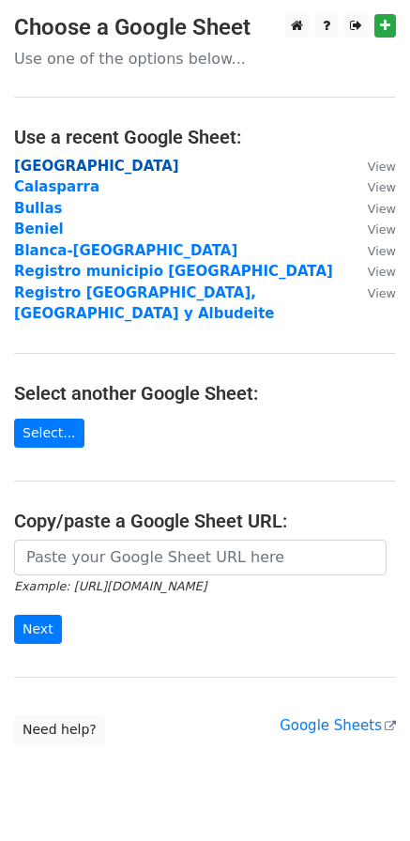
click at [45, 165] on strong "[GEOGRAPHIC_DATA]" at bounding box center [96, 166] width 165 height 17
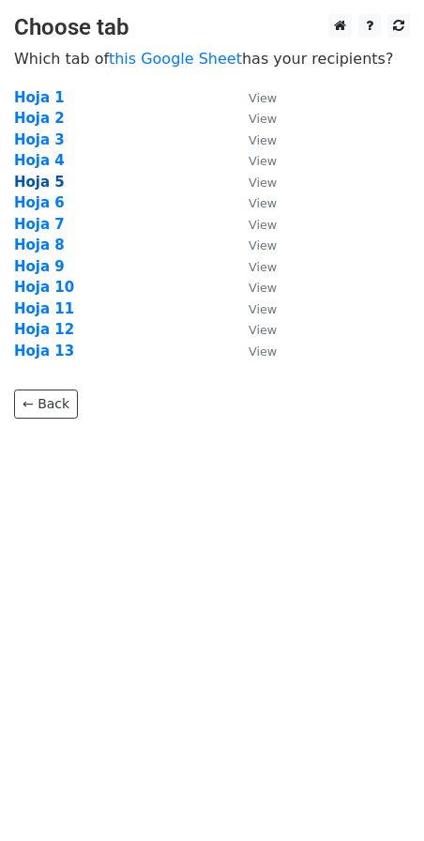
click at [42, 177] on strong "Hoja 5" at bounding box center [39, 182] width 51 height 17
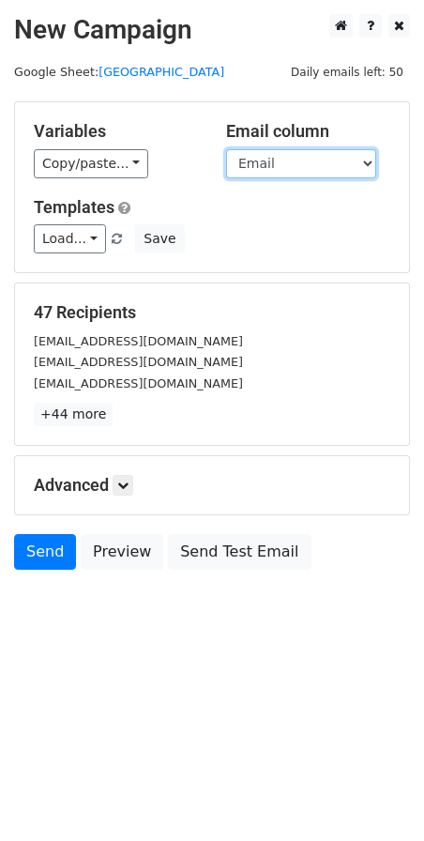
click at [272, 163] on select "Empresa Email" at bounding box center [301, 163] width 150 height 29
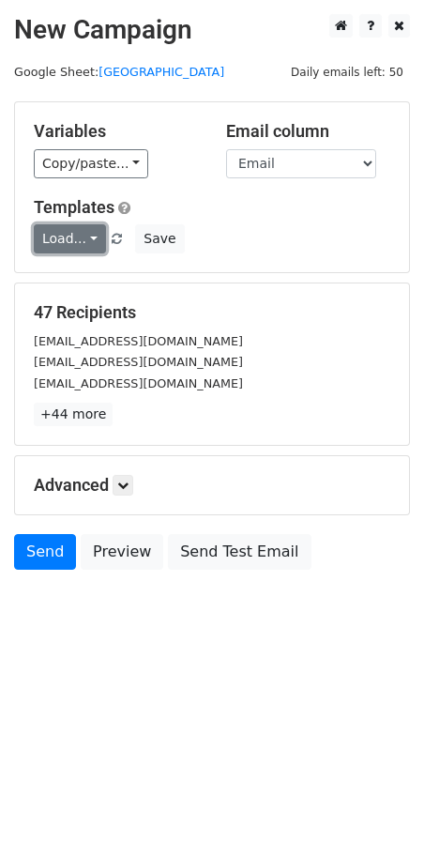
click at [89, 238] on link "Load..." at bounding box center [70, 238] width 72 height 29
click at [97, 281] on link "Mail servicios" at bounding box center [109, 282] width 148 height 30
click at [127, 478] on link at bounding box center [123, 485] width 21 height 21
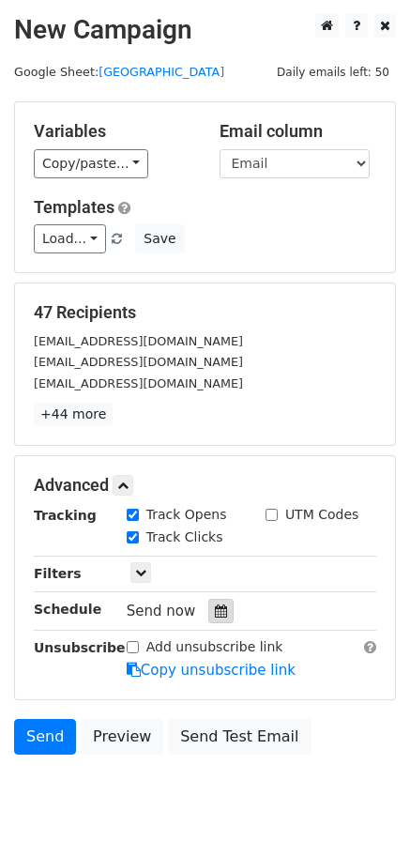
click at [216, 605] on icon at bounding box center [221, 611] width 12 height 13
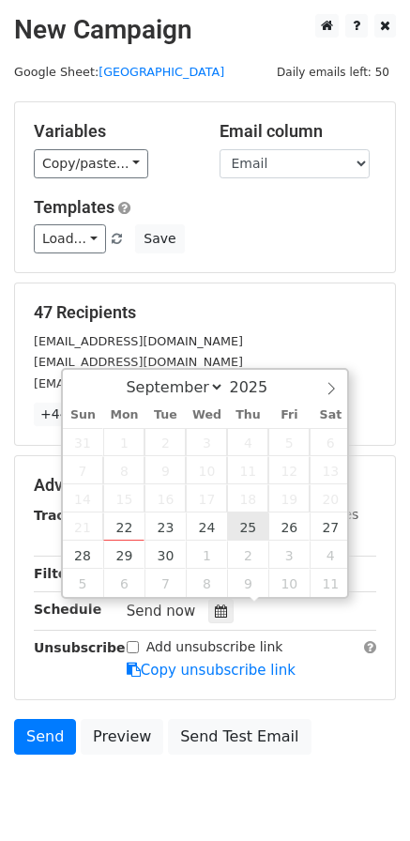
type input "[DATE] 12:00"
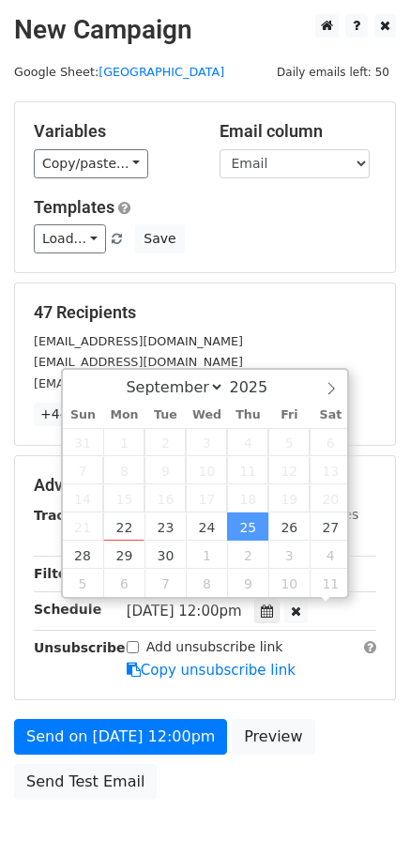
scroll to position [1, 0]
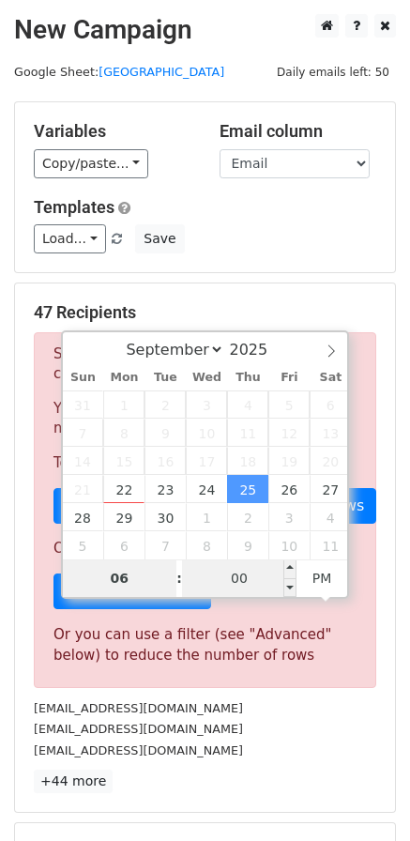
type input "06"
type input "[DATE] 18:00"
click at [258, 585] on input "00" at bounding box center [239, 579] width 115 height 38
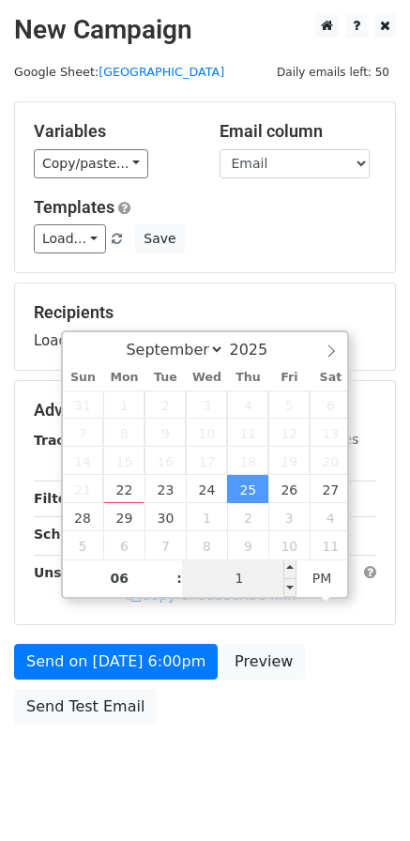
type input "15"
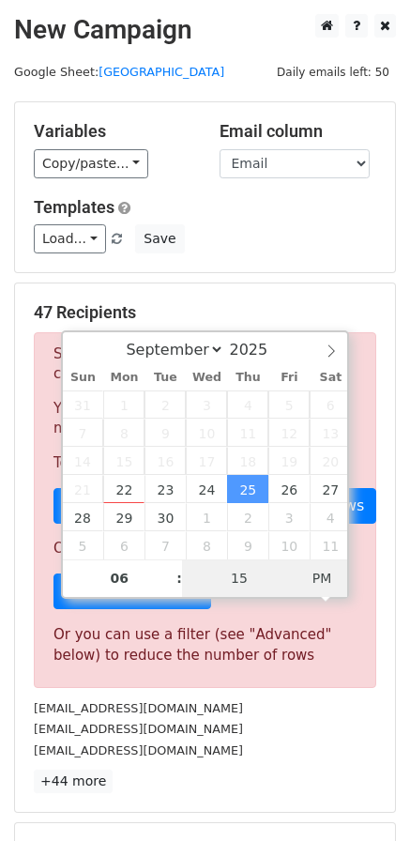
type input "[DATE] 06:15"
click at [320, 587] on span "PM" at bounding box center [323, 579] width 52 height 38
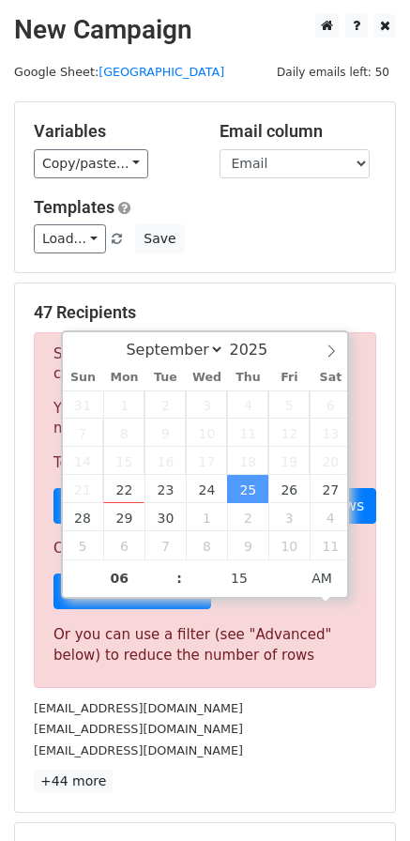
click at [334, 723] on div "[EMAIL_ADDRESS][DOMAIN_NAME]" at bounding box center [205, 729] width 371 height 22
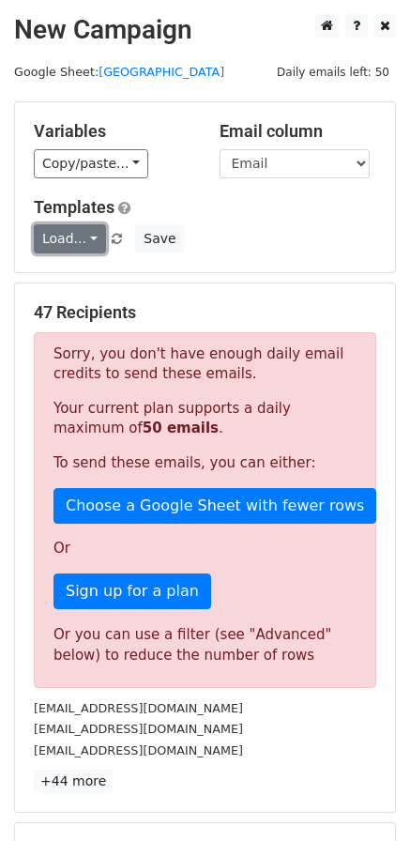
click at [88, 233] on link "Load..." at bounding box center [70, 238] width 72 height 29
click at [93, 279] on link "Mail servicios" at bounding box center [109, 282] width 148 height 30
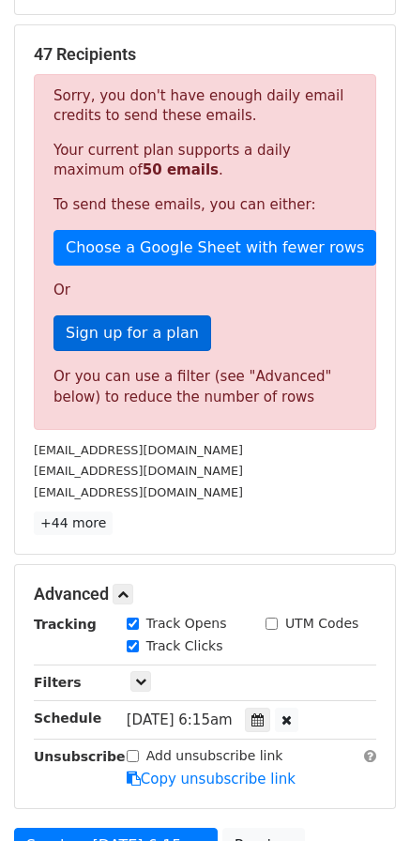
scroll to position [282, 0]
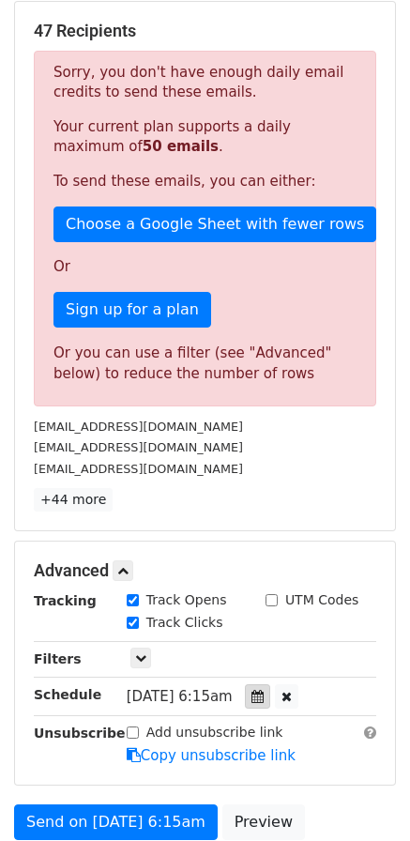
click at [264, 697] on icon at bounding box center [258, 696] width 12 height 13
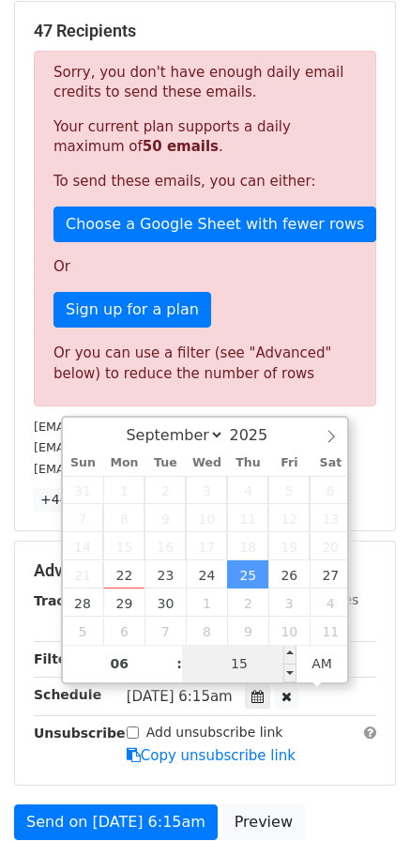
click at [253, 677] on input "15" at bounding box center [239, 664] width 115 height 38
type input "20"
type input "[DATE] 06:20"
click at [356, 698] on div "[DATE]-09-25 06:20" at bounding box center [252, 696] width 278 height 25
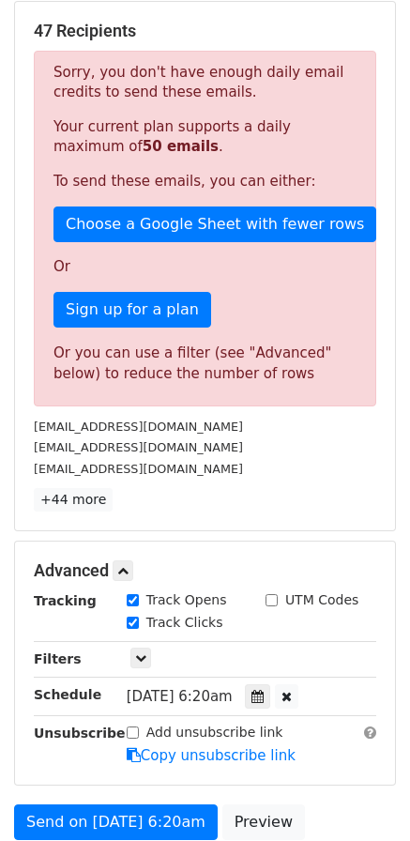
scroll to position [376, 0]
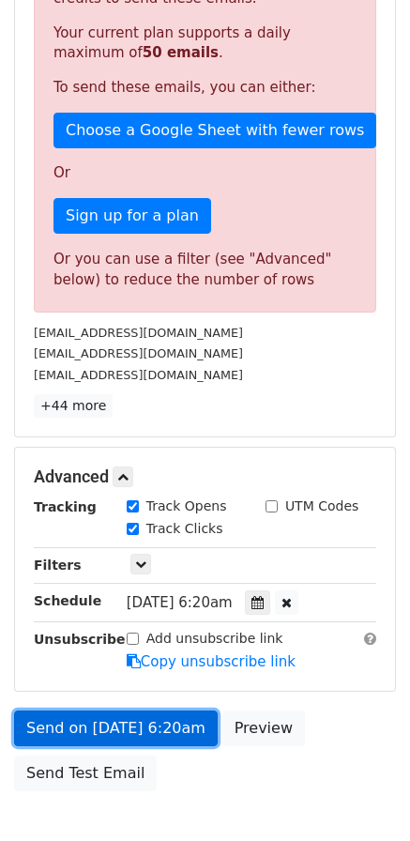
click at [104, 725] on link "Send on Sep 25 at 6:20am" at bounding box center [116, 729] width 204 height 36
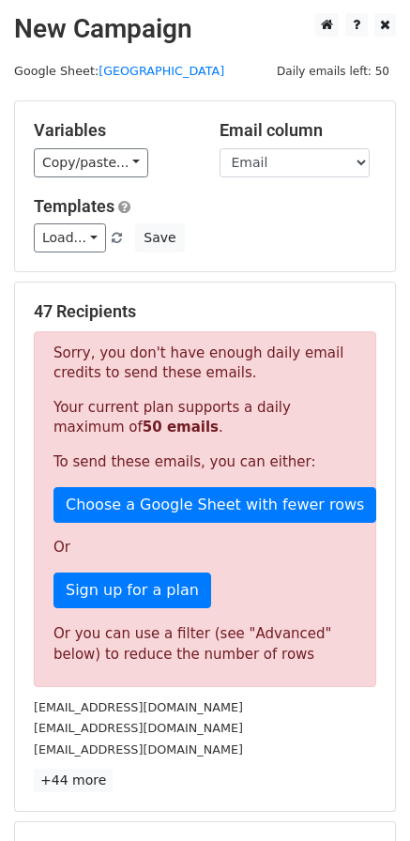
scroll to position [0, 0]
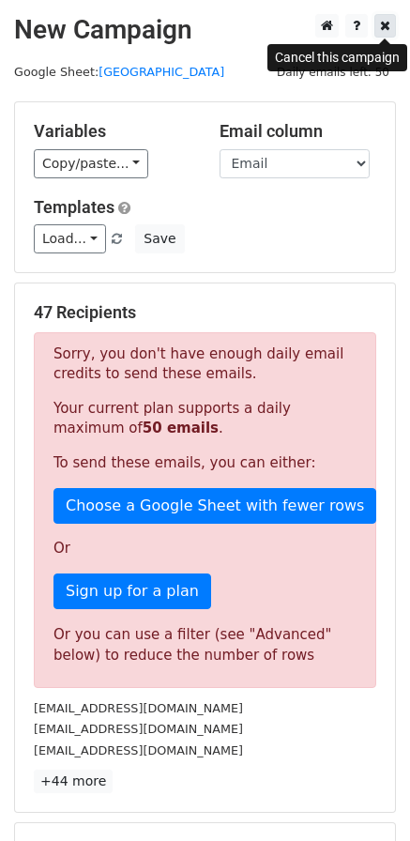
click at [382, 27] on icon at bounding box center [385, 25] width 10 height 13
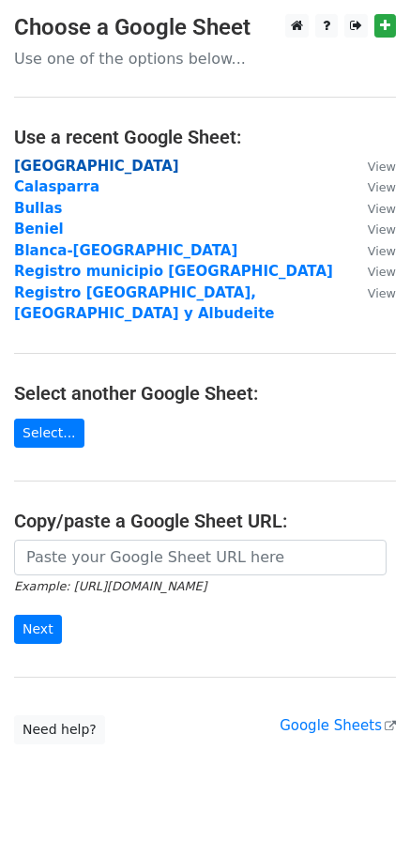
click at [69, 164] on strong "[GEOGRAPHIC_DATA]" at bounding box center [96, 166] width 165 height 17
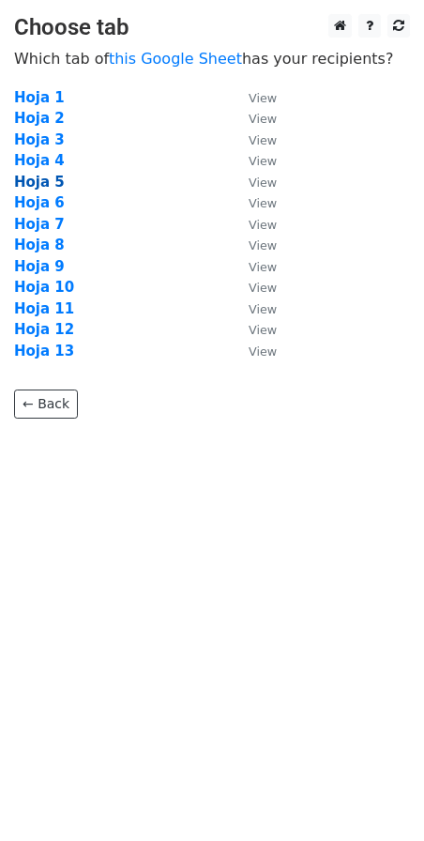
click at [44, 179] on strong "Hoja 5" at bounding box center [39, 182] width 51 height 17
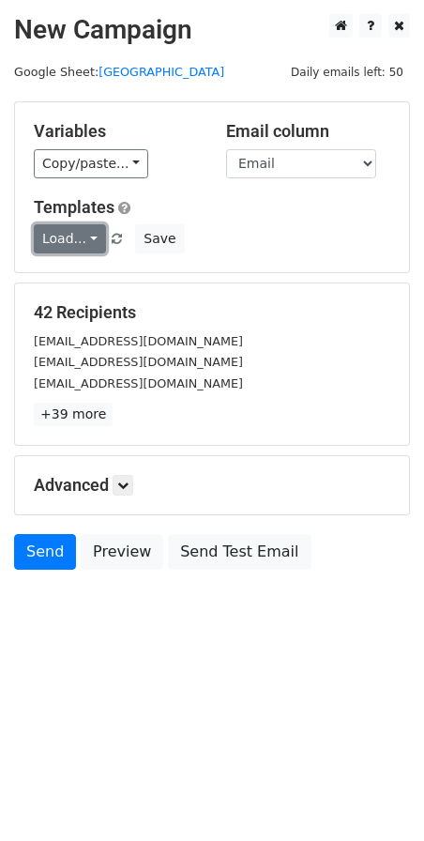
click at [63, 225] on link "Load..." at bounding box center [70, 238] width 72 height 29
click at [69, 273] on link "Mail servicios" at bounding box center [109, 282] width 148 height 30
click at [123, 482] on icon at bounding box center [122, 485] width 11 height 11
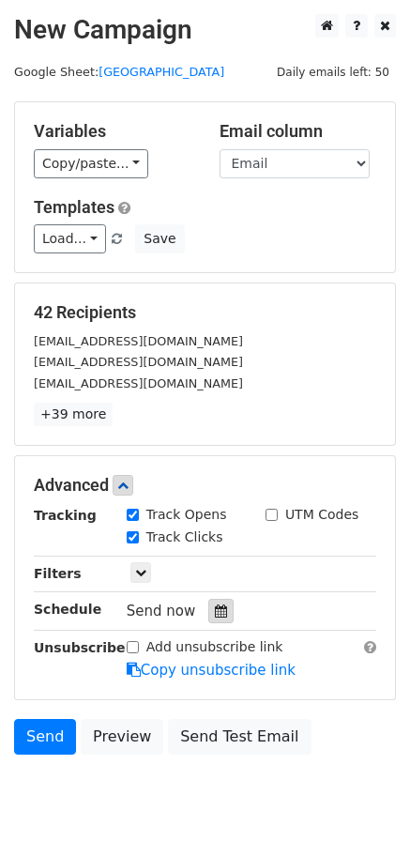
click at [215, 612] on icon at bounding box center [221, 611] width 12 height 13
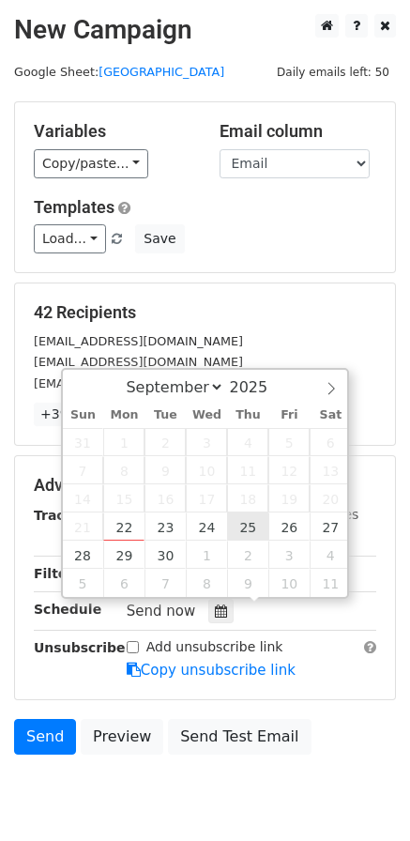
type input "[DATE] 12:00"
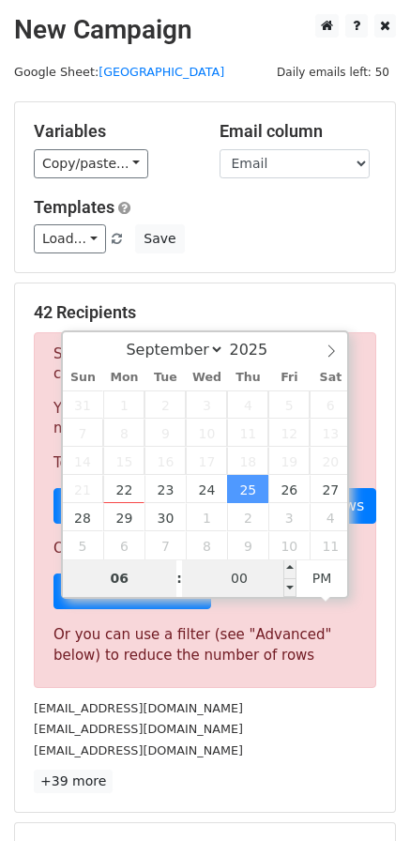
type input "06"
type input "[DATE] 18:00"
click at [251, 585] on input "00" at bounding box center [239, 579] width 115 height 38
type input "15"
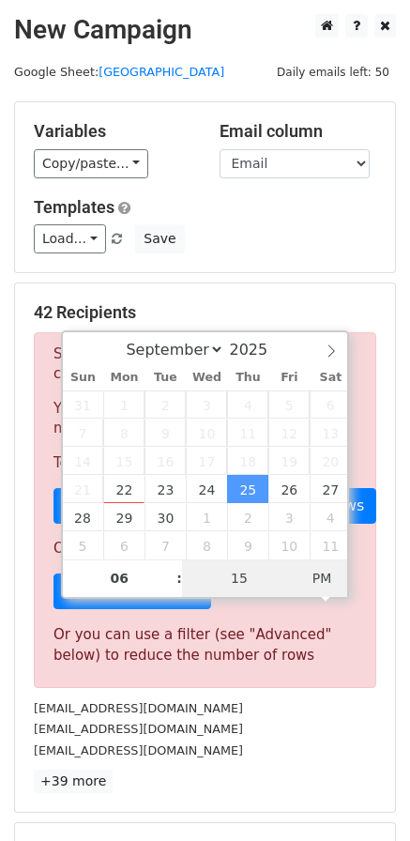
type input "[DATE] 06:15"
click at [320, 576] on span "PM" at bounding box center [323, 579] width 52 height 38
type input "15"
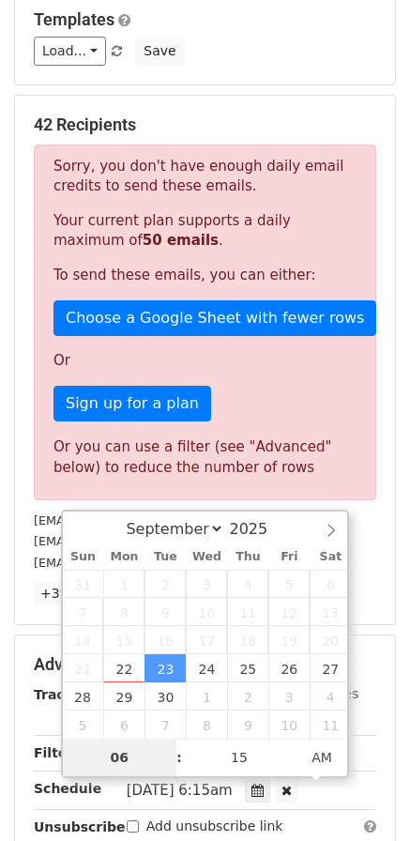
scroll to position [132, 0]
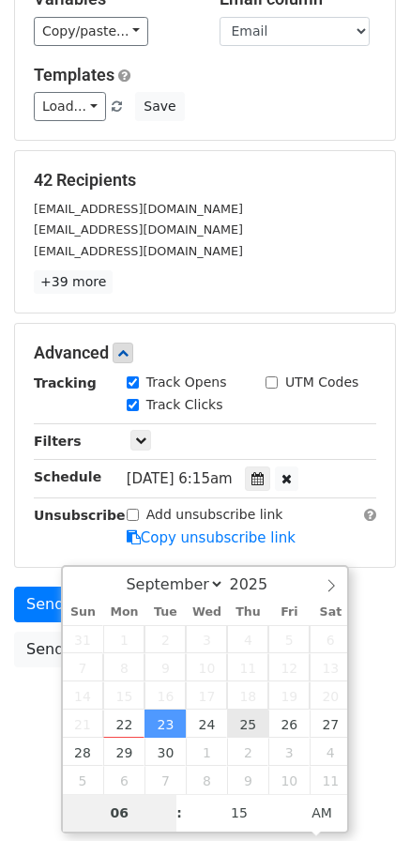
type input "[DATE] 06:15"
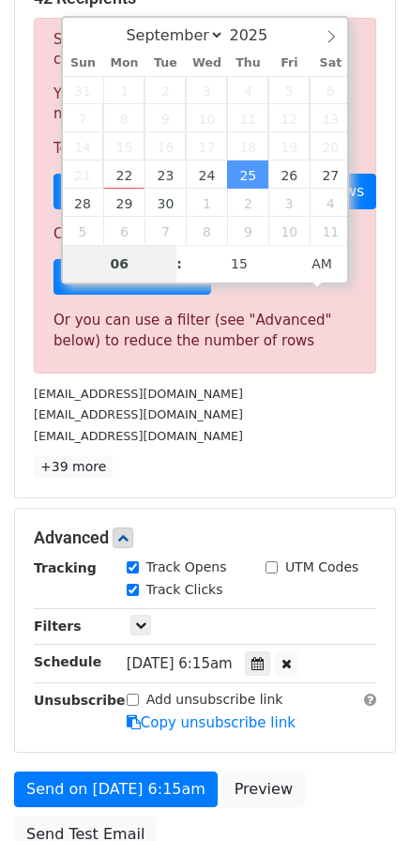
scroll to position [282, 0]
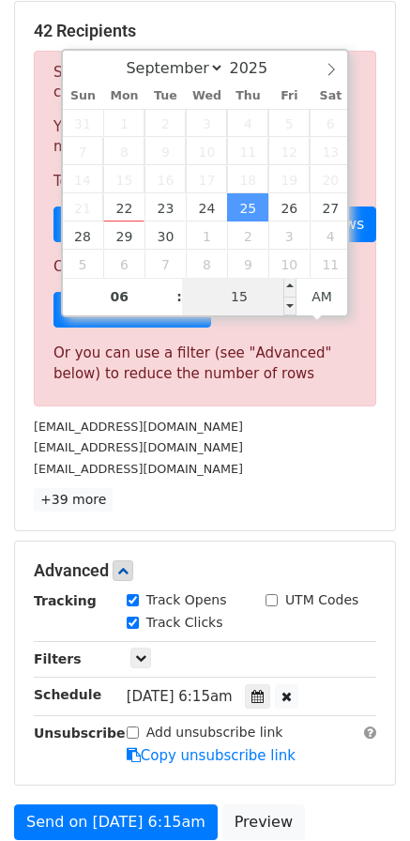
click at [244, 295] on input "15" at bounding box center [239, 297] width 115 height 38
type input "20"
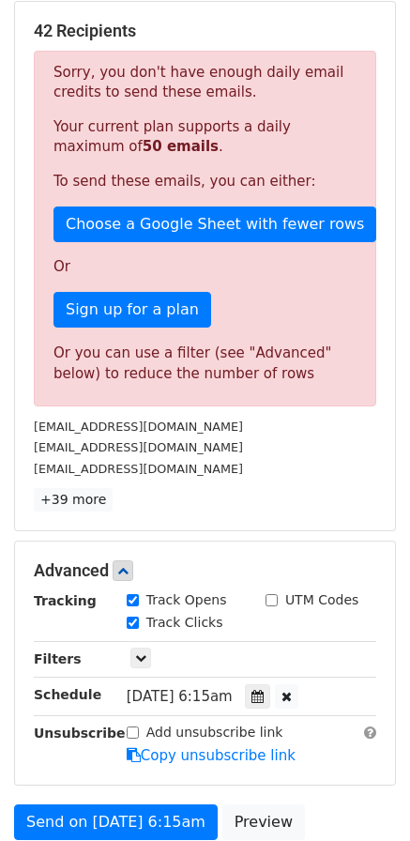
click at [292, 506] on p "+39 more" at bounding box center [205, 499] width 343 height 23
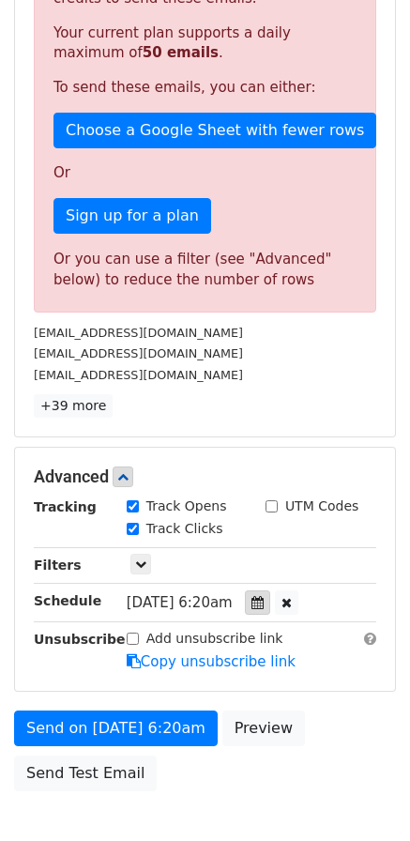
click at [264, 609] on icon at bounding box center [258, 602] width 12 height 13
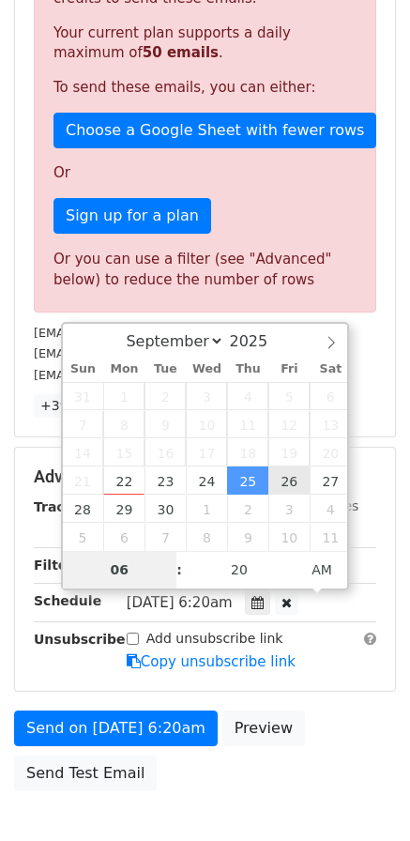
type input "[DATE] 06:20"
